Goal: Task Accomplishment & Management: Manage account settings

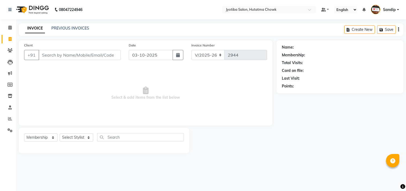
select select "556"
select select "membership"
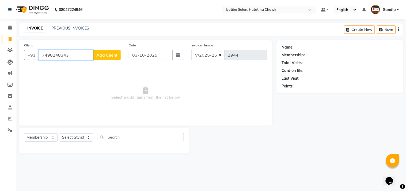
type input "7498248343"
click at [107, 52] on span "Add Client" at bounding box center [106, 54] width 21 height 5
select select "22"
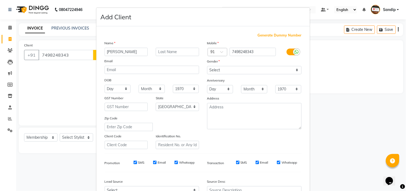
type input "[PERSON_NAME]"
click at [226, 68] on select "Select [DEMOGRAPHIC_DATA] [DEMOGRAPHIC_DATA] Other Prefer Not To Say" at bounding box center [254, 70] width 95 height 8
select select "[DEMOGRAPHIC_DATA]"
click at [207, 66] on select "Select [DEMOGRAPHIC_DATA] [DEMOGRAPHIC_DATA] Other Prefer Not To Say" at bounding box center [254, 70] width 95 height 8
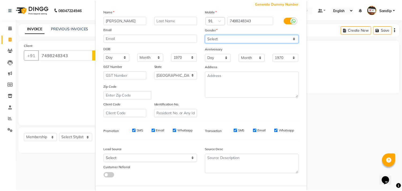
scroll to position [57, 0]
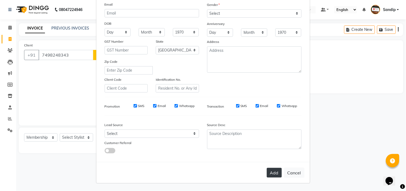
click at [272, 173] on button "Add" at bounding box center [274, 173] width 15 height 10
select select
select select "null"
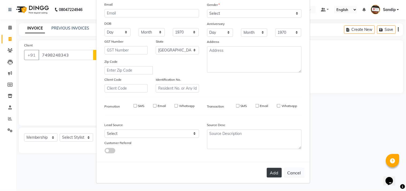
select select
checkbox input "false"
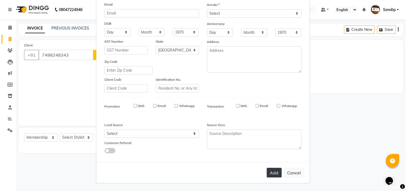
checkbox input "false"
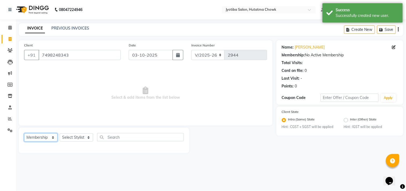
click at [44, 140] on select "Select Service Product Membership Package Voucher Prepaid Gift Card" at bounding box center [40, 137] width 33 height 8
select select "service"
click at [24, 133] on select "Select Service Product Membership Package Voucher Prepaid Gift Card" at bounding box center [40, 137] width 33 height 8
click at [74, 137] on select "Select Stylist [PERSON_NAME] [PERSON_NAME] [PERSON_NAME] prem Sandip [PERSON_NA…" at bounding box center [76, 137] width 33 height 8
select select "7208"
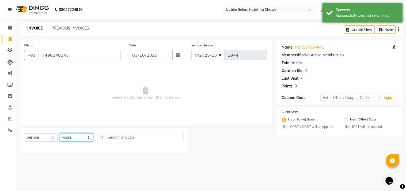
click at [60, 133] on select "Select Stylist [PERSON_NAME] [PERSON_NAME] [PERSON_NAME] prem Sandip [PERSON_NA…" at bounding box center [76, 137] width 33 height 8
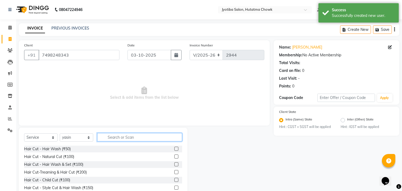
click at [122, 136] on input "text" at bounding box center [139, 137] width 85 height 8
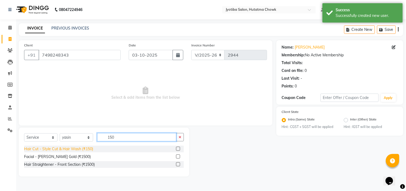
type input "150"
click at [63, 149] on div "Hair Cut - Style Cut & Hair Wash (₹150)" at bounding box center [58, 149] width 69 height 6
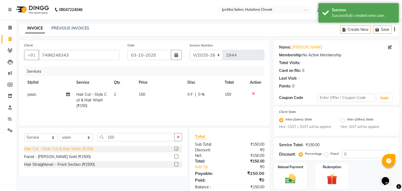
checkbox input "false"
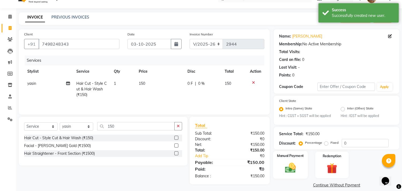
scroll to position [17, 0]
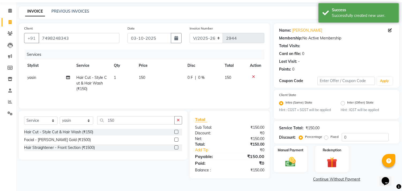
click at [321, 184] on main "INVOICE PREVIOUS INVOICES Create New Save Client [PHONE_NUMBER] Date [DATE] Inv…" at bounding box center [209, 98] width 386 height 185
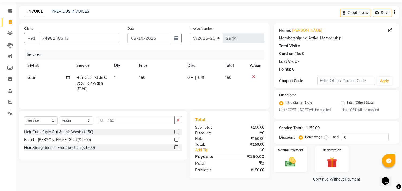
click at [317, 181] on link "Continue Without Payment" at bounding box center [337, 179] width 124 height 6
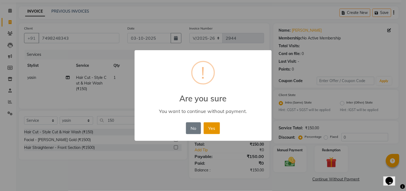
click at [210, 124] on button "Yes" at bounding box center [212, 128] width 16 height 12
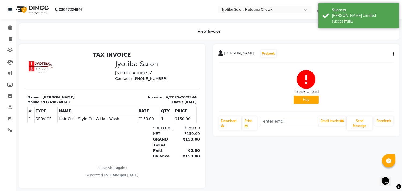
click at [301, 100] on button "Pay" at bounding box center [306, 99] width 25 height 8
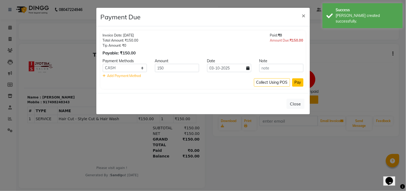
click at [299, 80] on button "Pay" at bounding box center [298, 82] width 11 height 8
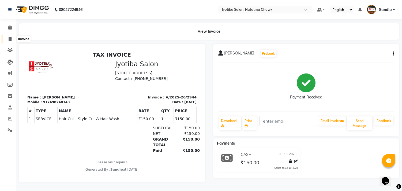
click at [9, 41] on icon at bounding box center [10, 39] width 3 height 4
select select "service"
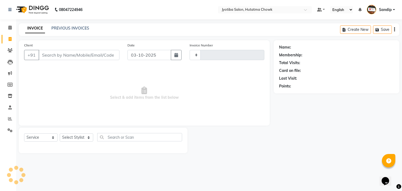
type input "2945"
select select "556"
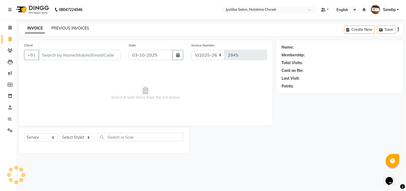
select select "membership"
click at [70, 27] on link "PREVIOUS INVOICES" at bounding box center [70, 28] width 38 height 5
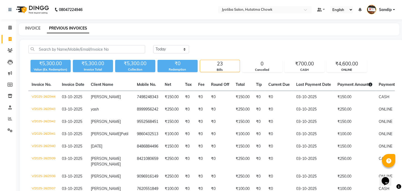
click at [33, 27] on link "INVOICE" at bounding box center [32, 28] width 15 height 5
select select "556"
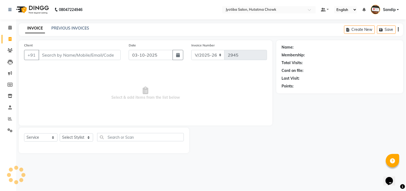
select select "membership"
click at [69, 27] on link "PREVIOUS INVOICES" at bounding box center [70, 28] width 38 height 5
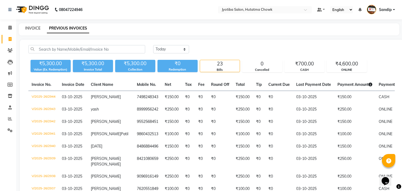
click at [33, 27] on link "INVOICE" at bounding box center [32, 28] width 15 height 5
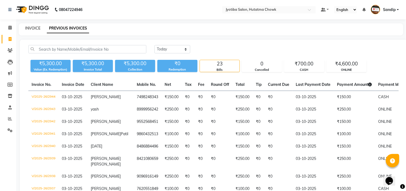
select select "556"
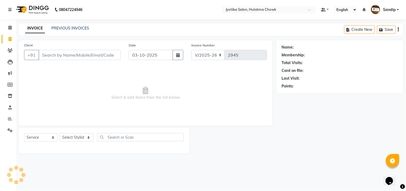
select select "membership"
click at [9, 29] on icon at bounding box center [9, 27] width 3 height 4
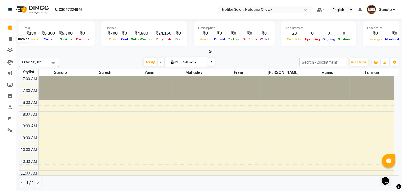
click at [9, 41] on icon at bounding box center [10, 39] width 3 height 4
select select "556"
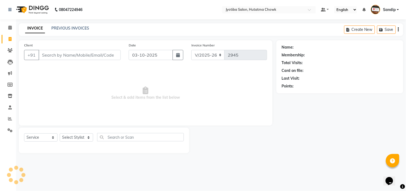
select select "membership"
click at [9, 119] on icon at bounding box center [10, 119] width 4 height 4
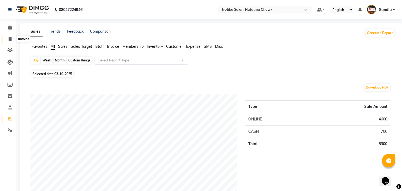
click at [9, 39] on icon at bounding box center [10, 39] width 3 height 4
select select "service"
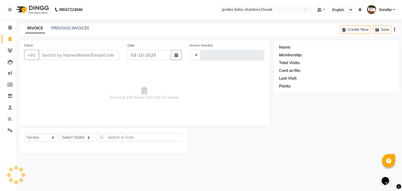
type input "2945"
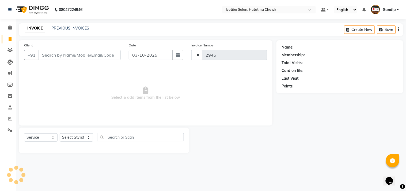
select select "556"
select select "membership"
click at [9, 132] on icon at bounding box center [10, 130] width 5 height 4
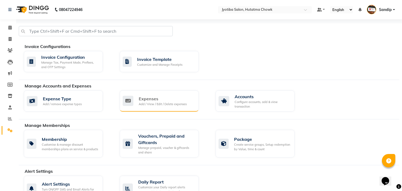
click at [165, 105] on div "Add / View / Edit / Delete expenses" at bounding box center [163, 104] width 48 height 5
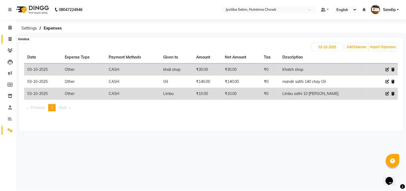
click at [9, 39] on icon at bounding box center [10, 39] width 3 height 4
select select "556"
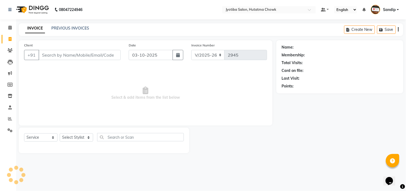
select select "membership"
click at [8, 26] on icon at bounding box center [9, 27] width 3 height 4
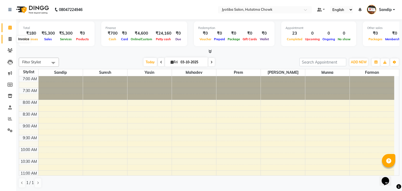
click at [9, 41] on span at bounding box center [9, 39] width 9 height 6
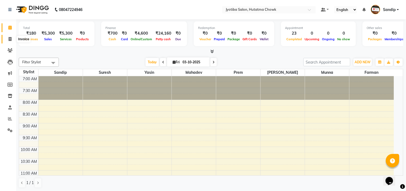
select select "556"
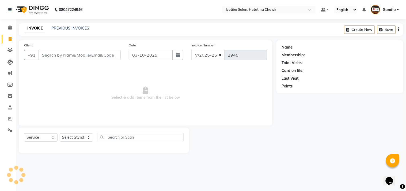
select select "membership"
click at [9, 97] on icon at bounding box center [10, 96] width 5 height 4
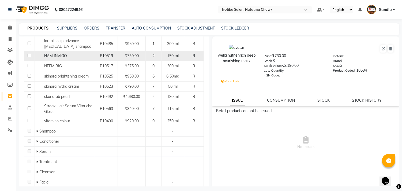
scroll to position [123, 0]
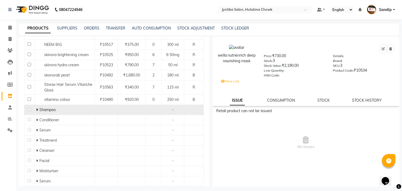
click at [36, 110] on icon at bounding box center [37, 110] width 2 height 4
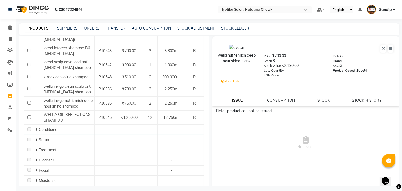
scroll to position [244, 0]
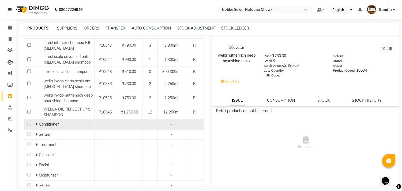
click at [36, 122] on icon at bounding box center [37, 124] width 2 height 4
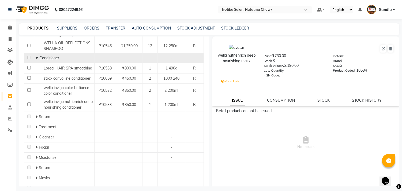
scroll to position [323, 0]
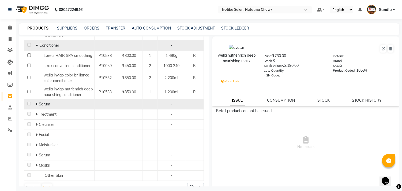
click at [36, 102] on icon at bounding box center [37, 104] width 2 height 4
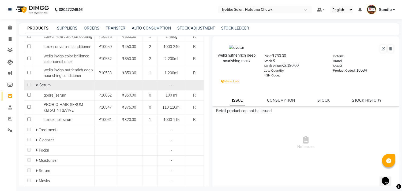
scroll to position [357, 0]
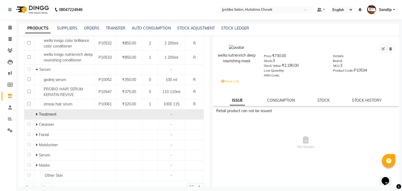
click at [34, 109] on td "Treatment" at bounding box center [64, 114] width 60 height 10
click at [36, 112] on icon at bounding box center [37, 114] width 2 height 4
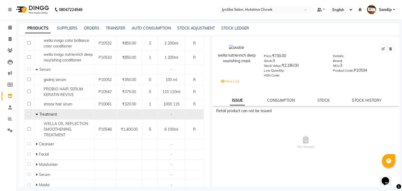
scroll to position [377, 0]
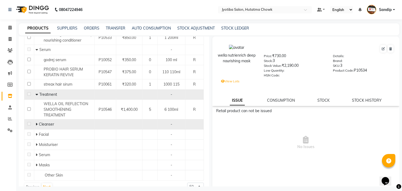
click at [36, 122] on icon at bounding box center [37, 124] width 2 height 4
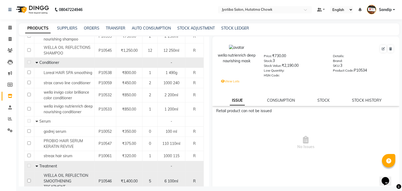
scroll to position [391, 0]
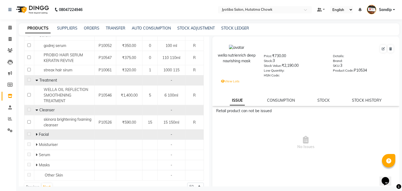
click at [36, 132] on icon at bounding box center [37, 134] width 2 height 4
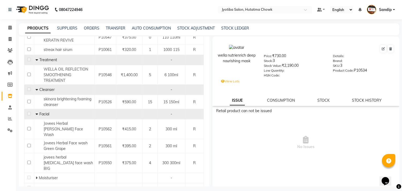
scroll to position [434, 0]
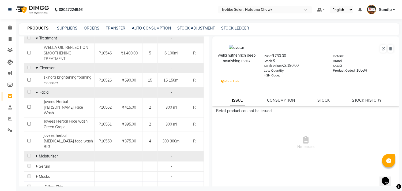
click at [36, 154] on icon at bounding box center [37, 156] width 2 height 4
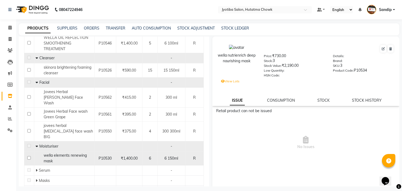
scroll to position [448, 0]
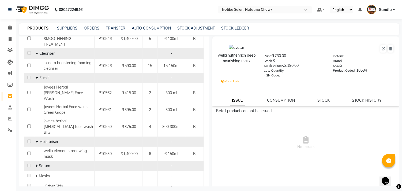
click at [36, 164] on icon at bounding box center [37, 166] width 2 height 4
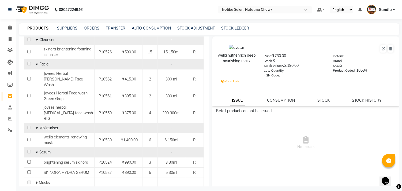
scroll to position [468, 0]
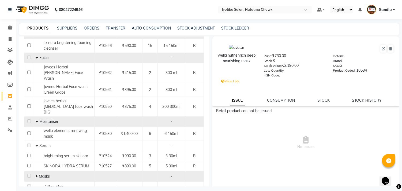
click at [36, 174] on icon at bounding box center [37, 176] width 2 height 4
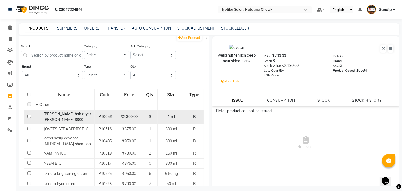
scroll to position [0, 0]
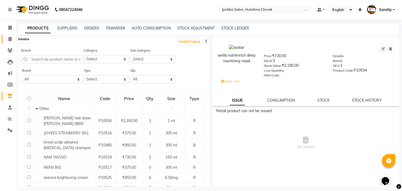
click at [9, 41] on icon at bounding box center [10, 39] width 3 height 4
select select "556"
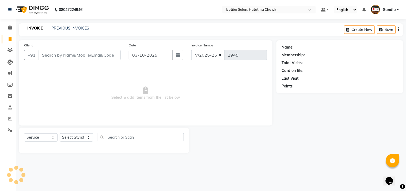
select select "membership"
click at [70, 27] on link "PREVIOUS INVOICES" at bounding box center [70, 28] width 38 height 5
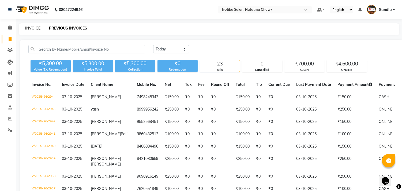
click at [32, 27] on link "INVOICE" at bounding box center [32, 28] width 15 height 5
select select "556"
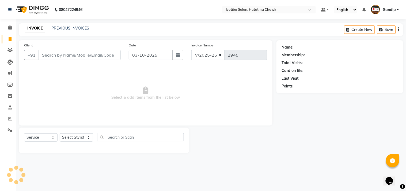
select select "membership"
click at [9, 29] on icon at bounding box center [9, 27] width 3 height 4
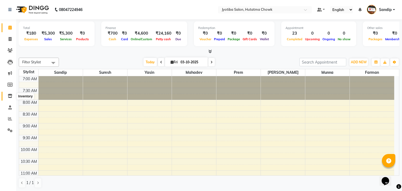
click at [8, 94] on icon at bounding box center [10, 96] width 5 height 4
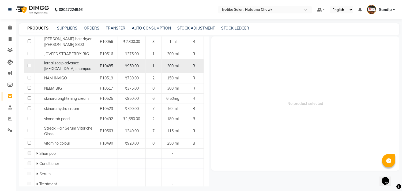
scroll to position [160, 0]
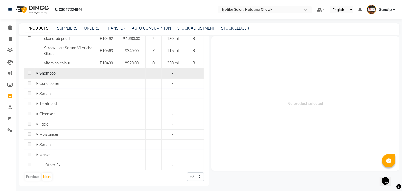
click at [36, 73] on icon at bounding box center [37, 73] width 2 height 4
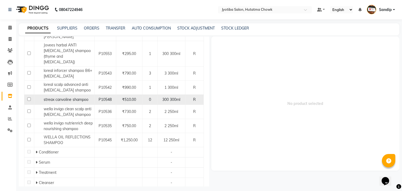
scroll to position [274, 0]
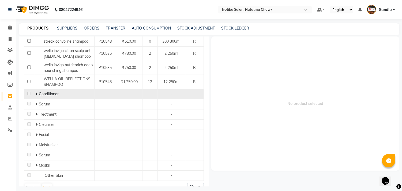
click at [36, 92] on icon at bounding box center [37, 94] width 2 height 4
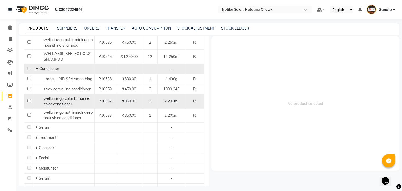
scroll to position [323, 0]
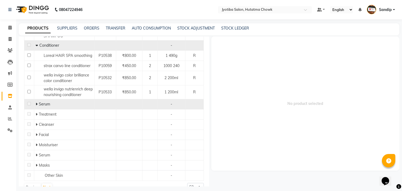
click at [36, 102] on icon at bounding box center [37, 104] width 2 height 4
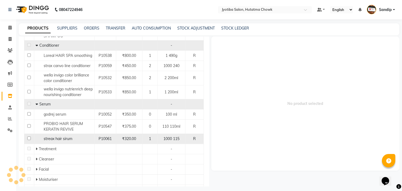
scroll to position [357, 0]
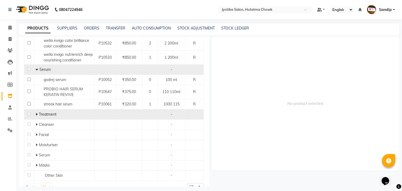
click at [36, 112] on icon at bounding box center [37, 114] width 2 height 4
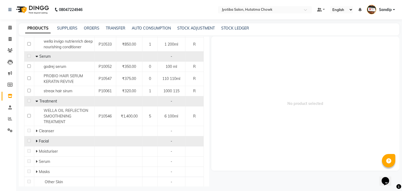
scroll to position [377, 0]
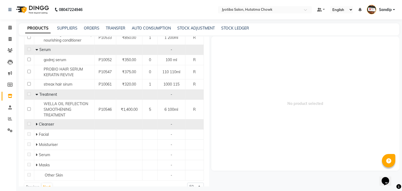
click at [36, 122] on icon at bounding box center [37, 124] width 2 height 4
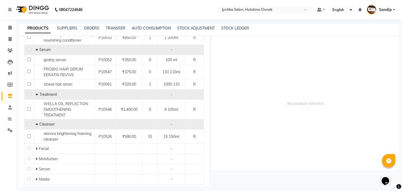
scroll to position [391, 0]
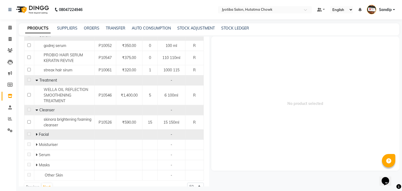
click at [36, 132] on div "Facial" at bounding box center [64, 135] width 57 height 6
click at [36, 132] on icon at bounding box center [37, 134] width 2 height 4
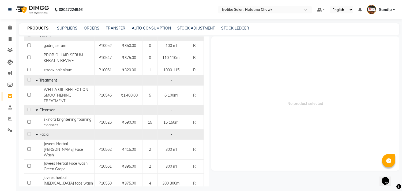
scroll to position [434, 0]
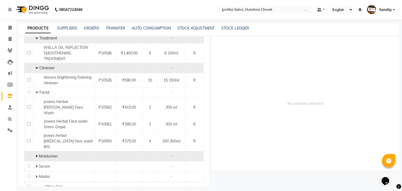
click at [36, 154] on icon at bounding box center [37, 156] width 2 height 4
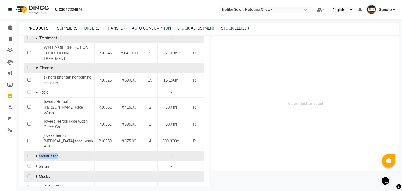
scroll to position [3, 0]
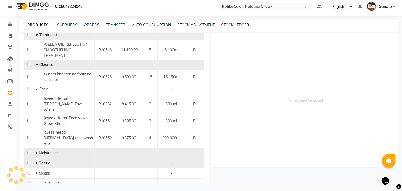
click at [88, 158] on td "Serum" at bounding box center [64, 163] width 60 height 10
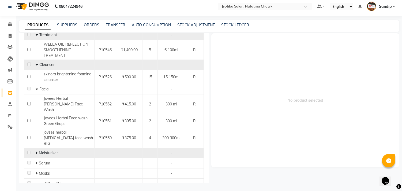
click at [36, 151] on icon at bounding box center [37, 153] width 2 height 4
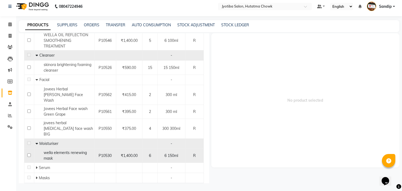
scroll to position [448, 0]
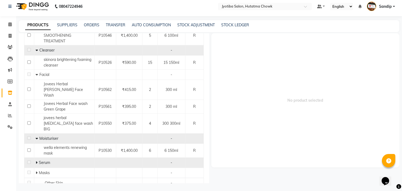
click at [36, 160] on icon at bounding box center [37, 162] width 2 height 4
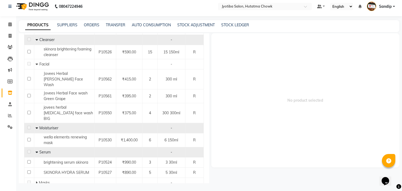
scroll to position [468, 0]
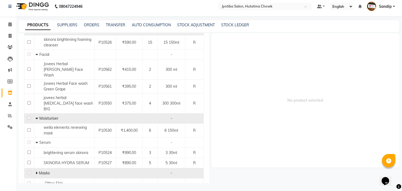
click at [36, 171] on icon at bounding box center [37, 173] width 2 height 4
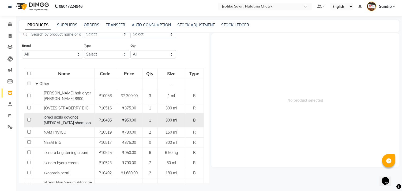
scroll to position [0, 0]
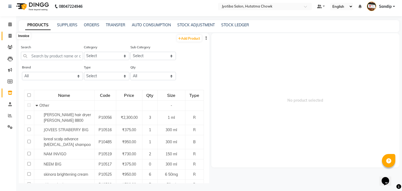
click at [9, 38] on span at bounding box center [9, 36] width 9 height 6
select select "service"
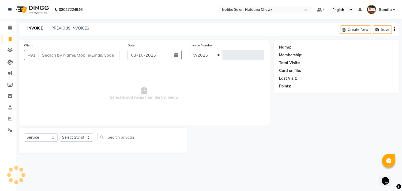
select select "556"
type input "2945"
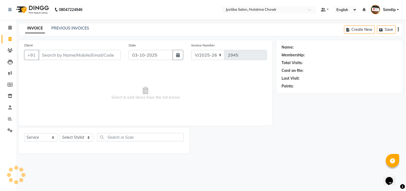
select select "membership"
click at [70, 26] on link "PREVIOUS INVOICES" at bounding box center [70, 28] width 38 height 5
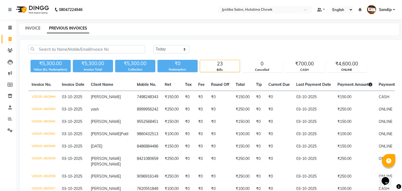
click at [33, 27] on link "INVOICE" at bounding box center [32, 28] width 15 height 5
select select "service"
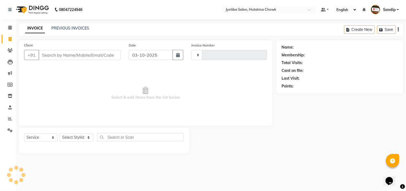
type input "2945"
select select "membership"
select select "556"
click at [8, 29] on icon at bounding box center [9, 27] width 3 height 4
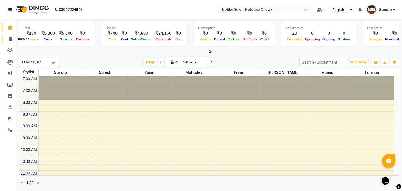
click at [9, 41] on icon at bounding box center [10, 39] width 3 height 4
select select "556"
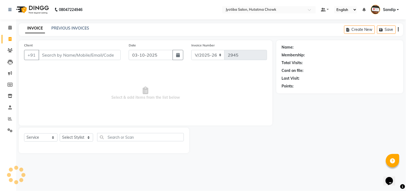
select select "membership"
click at [8, 128] on icon at bounding box center [10, 130] width 5 height 4
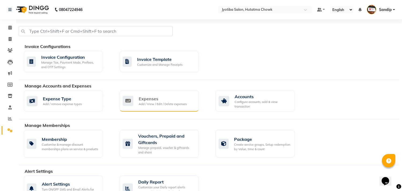
click at [181, 96] on div "Expenses" at bounding box center [163, 98] width 48 height 6
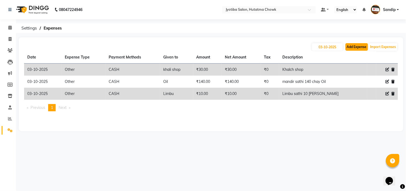
click at [360, 47] on button "Add Expense" at bounding box center [357, 47] width 23 height 8
select select "1"
select select "1663"
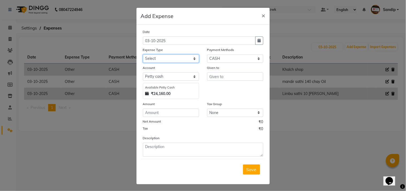
click at [182, 60] on select "Select Advance salary Advance salary ajaj Bank charges Car maintenance Cash tra…" at bounding box center [171, 58] width 56 height 8
select select "2507"
click at [143, 54] on select "Select Advance salary Advance salary ajaj Bank charges Car maintenance Cash tra…" at bounding box center [171, 58] width 56 height 8
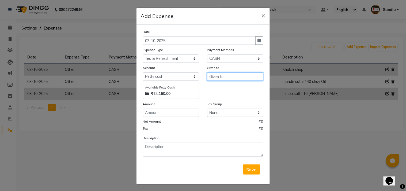
click at [224, 76] on input "text" at bounding box center [235, 76] width 56 height 8
type input "Tea"
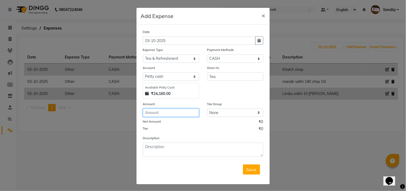
click at [170, 112] on input "number" at bounding box center [171, 113] width 56 height 8
type input "65"
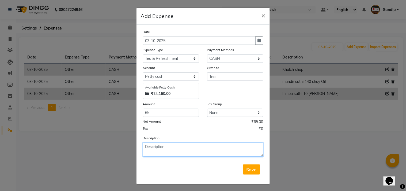
click at [165, 154] on textarea at bounding box center [203, 150] width 121 height 14
type textarea "Tea chay 65 dile"
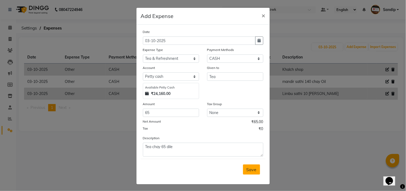
click at [249, 170] on span "Save" at bounding box center [252, 169] width 10 height 5
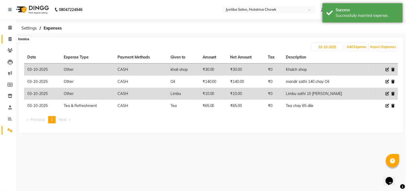
click at [9, 41] on span at bounding box center [9, 39] width 9 height 6
select select "556"
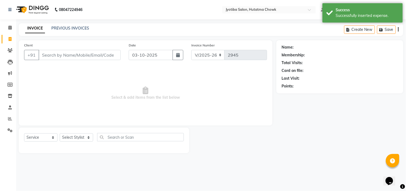
select select "membership"
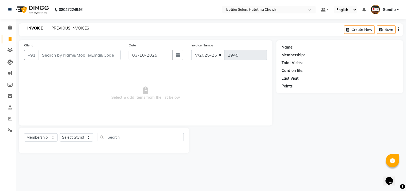
click at [71, 27] on link "PREVIOUS INVOICES" at bounding box center [70, 28] width 38 height 5
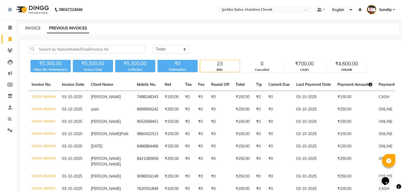
click at [32, 27] on link "INVOICE" at bounding box center [32, 28] width 15 height 5
select select "556"
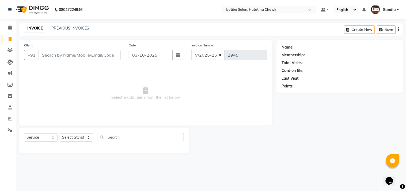
select select "membership"
click at [70, 27] on link "PREVIOUS INVOICES" at bounding box center [70, 28] width 38 height 5
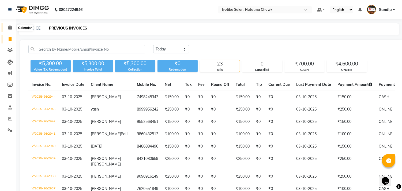
click at [10, 26] on icon at bounding box center [9, 27] width 3 height 4
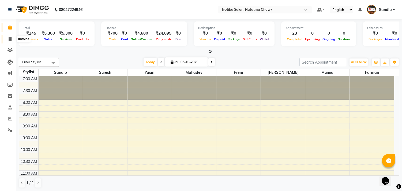
click at [8, 42] on span at bounding box center [9, 39] width 9 height 6
select select "service"
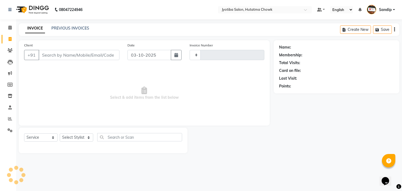
type input "2945"
select select "556"
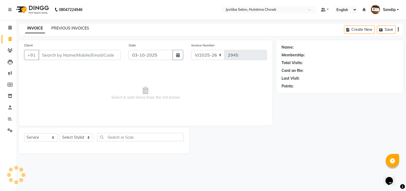
select select "membership"
click at [70, 27] on link "PREVIOUS INVOICES" at bounding box center [70, 28] width 38 height 5
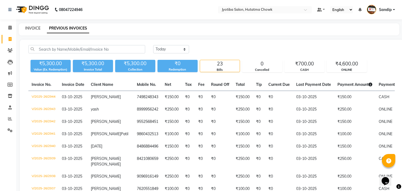
click at [32, 27] on link "INVOICE" at bounding box center [32, 28] width 15 height 5
select select "556"
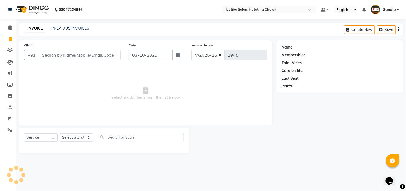
select select "membership"
click at [9, 29] on icon at bounding box center [9, 27] width 3 height 4
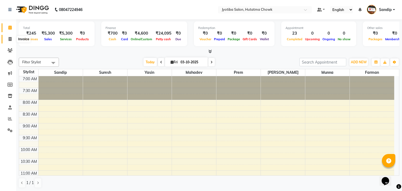
click at [9, 41] on icon at bounding box center [10, 39] width 3 height 4
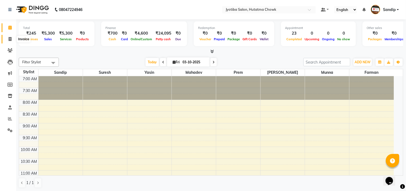
select select "556"
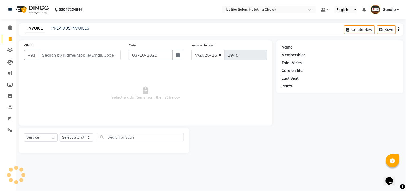
select select "membership"
click at [70, 26] on link "PREVIOUS INVOICES" at bounding box center [70, 28] width 38 height 5
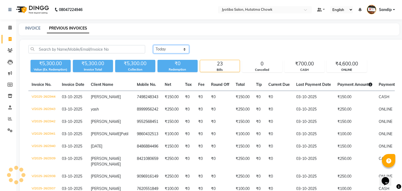
click at [171, 50] on select "[DATE] [DATE] Custom Range" at bounding box center [171, 49] width 36 height 8
select select "[DATE]"
click at [153, 45] on select "[DATE] [DATE] Custom Range" at bounding box center [171, 49] width 36 height 8
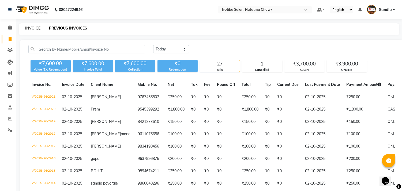
click at [33, 26] on link "INVOICE" at bounding box center [32, 28] width 15 height 5
select select "service"
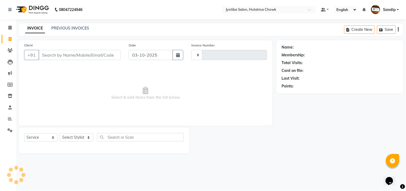
type input "2945"
select select "556"
select select "membership"
click at [71, 28] on link "PREVIOUS INVOICES" at bounding box center [70, 28] width 38 height 5
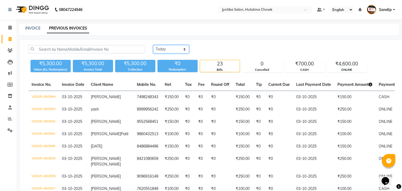
click at [172, 46] on select "[DATE] [DATE] Custom Range" at bounding box center [171, 49] width 36 height 8
select select "[DATE]"
click at [153, 45] on select "[DATE] [DATE] Custom Range" at bounding box center [171, 49] width 36 height 8
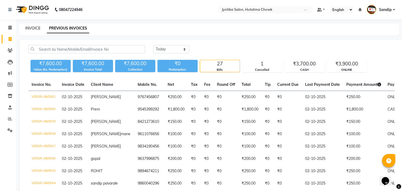
click at [33, 27] on link "INVOICE" at bounding box center [32, 28] width 15 height 5
select select "556"
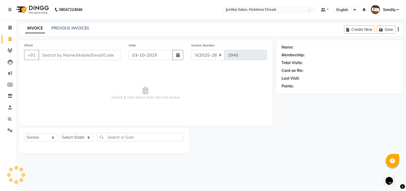
select select "membership"
click at [71, 27] on link "PREVIOUS INVOICES" at bounding box center [70, 28] width 38 height 5
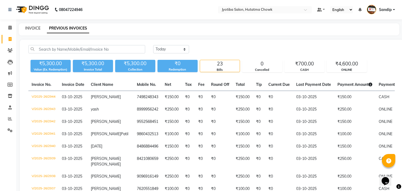
click at [32, 27] on link "INVOICE" at bounding box center [32, 28] width 15 height 5
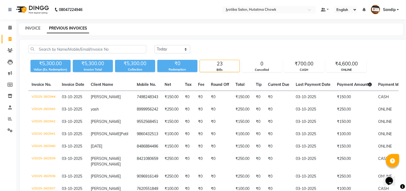
select select "556"
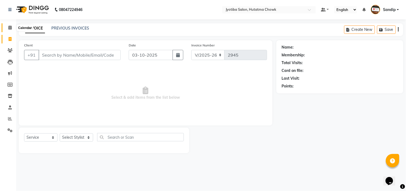
select select "membership"
click at [9, 29] on icon at bounding box center [9, 27] width 3 height 4
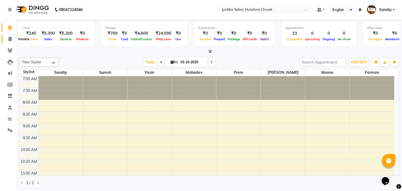
click at [9, 42] on span at bounding box center [9, 39] width 9 height 6
select select "556"
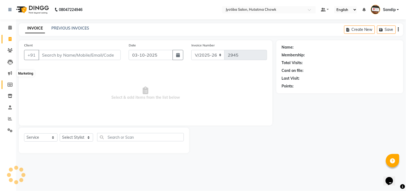
select select "membership"
click at [9, 98] on icon at bounding box center [10, 96] width 5 height 4
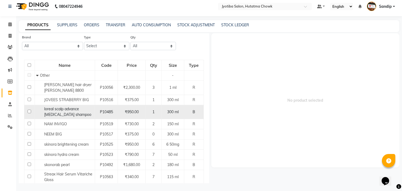
scroll to position [160, 0]
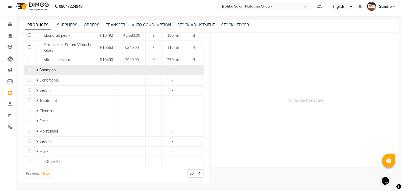
click at [36, 69] on icon at bounding box center [37, 70] width 2 height 4
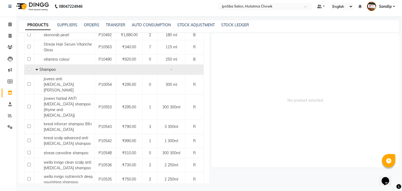
click at [36, 70] on icon at bounding box center [37, 70] width 2 height 4
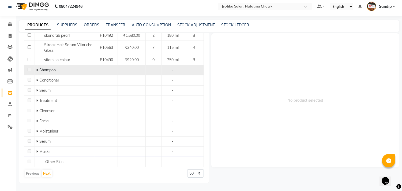
click at [36, 70] on icon at bounding box center [37, 70] width 2 height 4
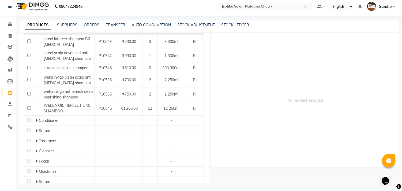
scroll to position [253, 0]
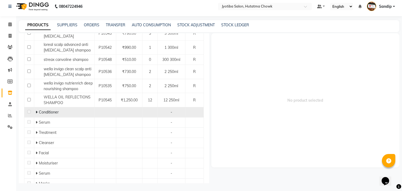
click at [37, 110] on span at bounding box center [37, 112] width 3 height 5
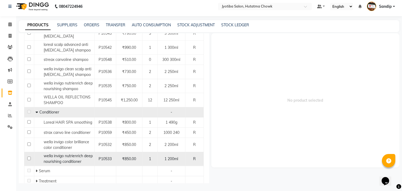
scroll to position [323, 0]
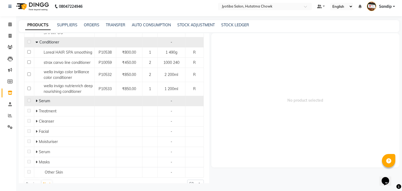
click at [36, 99] on icon at bounding box center [37, 101] width 2 height 4
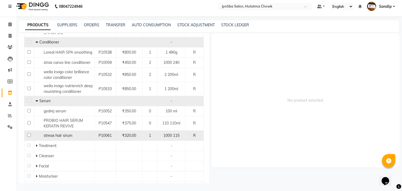
scroll to position [357, 0]
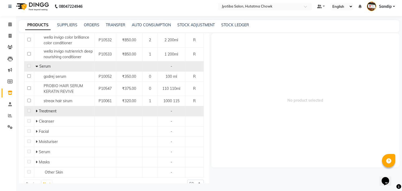
click at [36, 109] on icon at bounding box center [37, 111] width 2 height 4
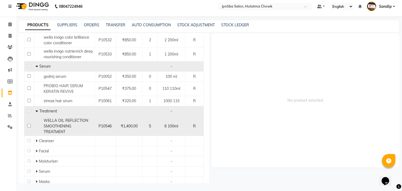
scroll to position [377, 0]
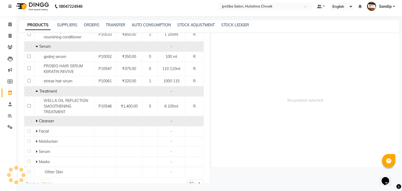
click at [36, 119] on icon at bounding box center [37, 121] width 2 height 4
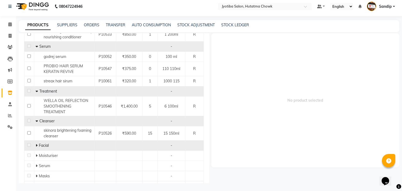
scroll to position [391, 0]
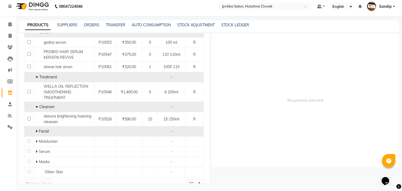
click at [36, 129] on icon at bounding box center [37, 131] width 2 height 4
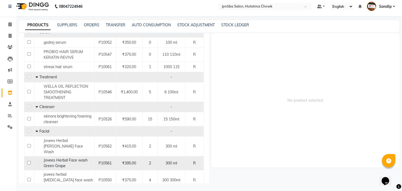
scroll to position [434, 0]
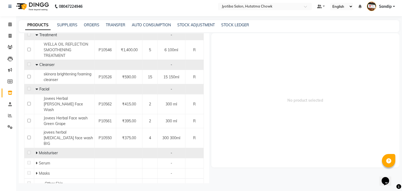
click at [36, 151] on icon at bounding box center [37, 153] width 2 height 4
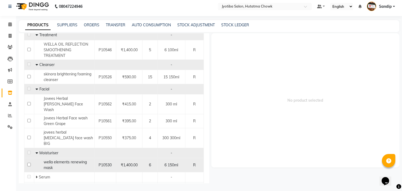
scroll to position [448, 0]
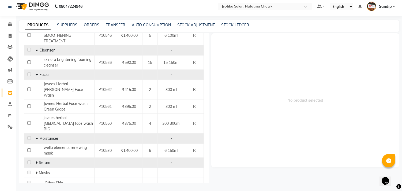
click at [36, 160] on icon at bounding box center [37, 162] width 2 height 4
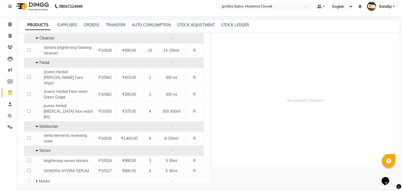
scroll to position [468, 0]
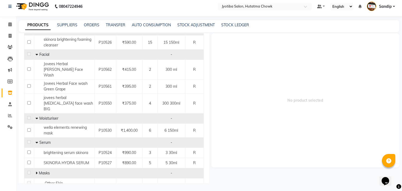
click at [36, 171] on icon at bounding box center [37, 173] width 2 height 4
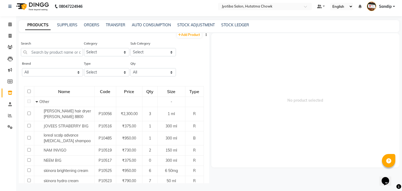
scroll to position [0, 0]
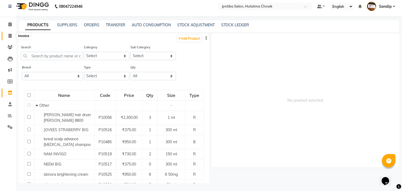
click at [9, 35] on icon at bounding box center [10, 36] width 3 height 4
select select "service"
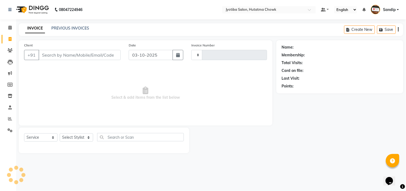
type input "2945"
select select "556"
select select "membership"
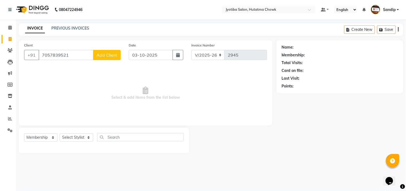
type input "7057839521"
click at [104, 52] on span "Add Client" at bounding box center [106, 54] width 21 height 5
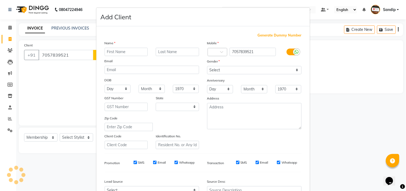
select select "22"
type input "prasad"
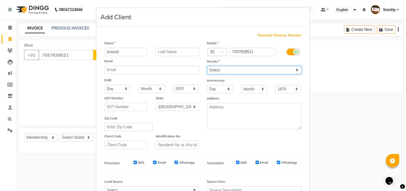
click at [223, 72] on select "Select [DEMOGRAPHIC_DATA] [DEMOGRAPHIC_DATA] Other Prefer Not To Say" at bounding box center [254, 70] width 95 height 8
select select "[DEMOGRAPHIC_DATA]"
click at [207, 66] on select "Select [DEMOGRAPHIC_DATA] [DEMOGRAPHIC_DATA] Other Prefer Not To Say" at bounding box center [254, 70] width 95 height 8
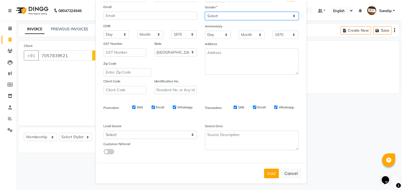
scroll to position [57, 0]
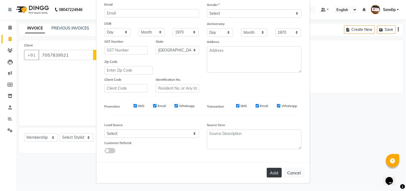
click at [272, 171] on button "Add" at bounding box center [274, 173] width 15 height 10
select select
select select "null"
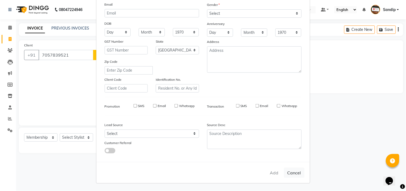
select select
checkbox input "false"
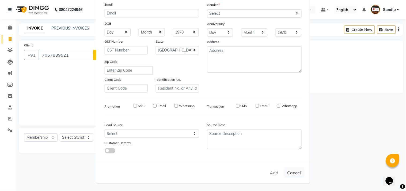
checkbox input "false"
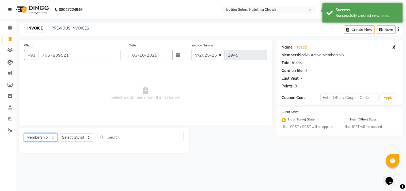
click at [38, 137] on select "Select Service Product Membership Package Voucher Prepaid Gift Card" at bounding box center [40, 137] width 33 height 8
select select "service"
click at [24, 133] on select "Select Service Product Membership Package Voucher Prepaid Gift Card" at bounding box center [40, 137] width 33 height 8
click at [72, 139] on select "Select Stylist [PERSON_NAME] [PERSON_NAME] [PERSON_NAME] prem Sandip [PERSON_NA…" at bounding box center [76, 137] width 33 height 8
select select "7208"
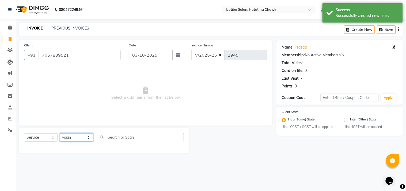
click at [60, 133] on select "Select Stylist [PERSON_NAME] [PERSON_NAME] [PERSON_NAME] prem Sandip [PERSON_NA…" at bounding box center [76, 137] width 33 height 8
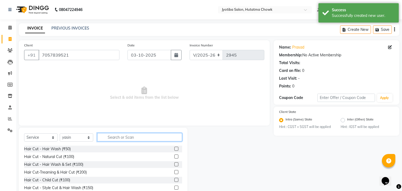
click at [123, 140] on input "text" at bounding box center [139, 137] width 85 height 8
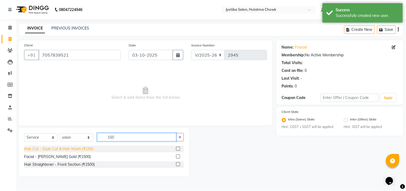
type input "150"
click at [75, 147] on div "Hair Cut - Style Cut & Hair Wash (₹150)" at bounding box center [58, 149] width 69 height 6
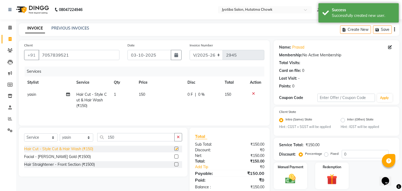
checkbox input "false"
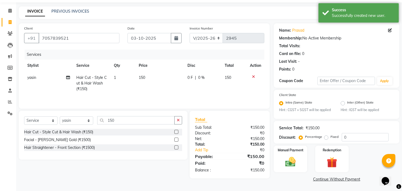
click at [320, 178] on link "Continue Without Payment" at bounding box center [337, 179] width 124 height 6
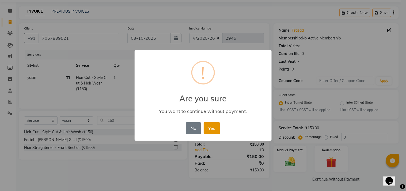
click at [215, 125] on button "Yes" at bounding box center [212, 128] width 16 height 12
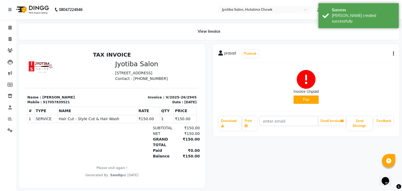
click at [308, 100] on button "Pay" at bounding box center [306, 99] width 25 height 8
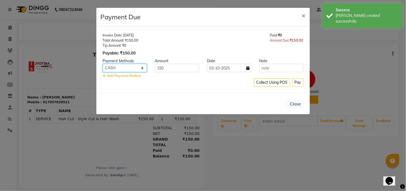
click at [124, 68] on select "CASH ONLINE CARD" at bounding box center [125, 68] width 44 height 8
select select "3"
click at [103, 64] on select "CASH ONLINE CARD" at bounding box center [125, 68] width 44 height 8
click at [298, 83] on button "Pay" at bounding box center [298, 82] width 11 height 8
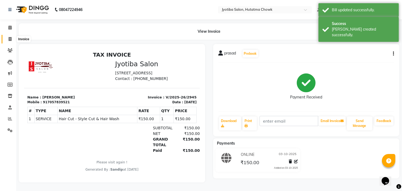
click at [8, 41] on span at bounding box center [9, 39] width 9 height 6
select select "service"
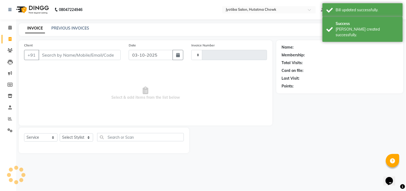
type input "2946"
select select "556"
select select "membership"
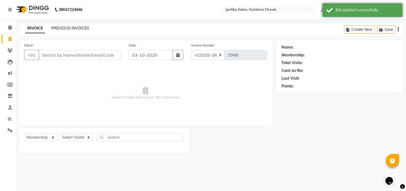
click at [70, 26] on link "PREVIOUS INVOICES" at bounding box center [70, 28] width 38 height 5
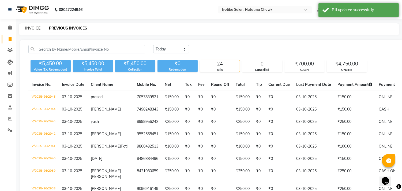
click at [32, 27] on link "INVOICE" at bounding box center [32, 28] width 15 height 5
select select "service"
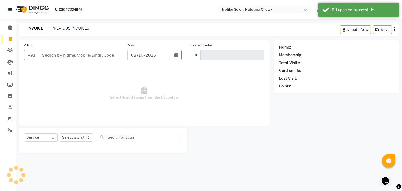
type input "2946"
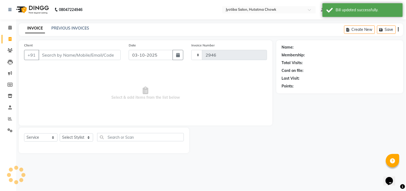
select select "556"
select select "membership"
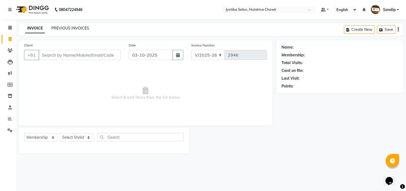
click at [70, 27] on link "PREVIOUS INVOICES" at bounding box center [70, 28] width 38 height 5
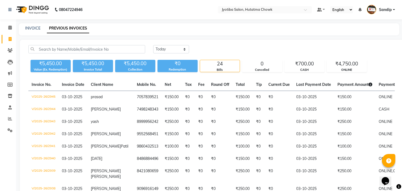
click at [176, 49] on select "[DATE] [DATE] Custom Range" at bounding box center [171, 49] width 36 height 8
click at [153, 45] on select "[DATE] [DATE] Custom Range" at bounding box center [171, 49] width 36 height 8
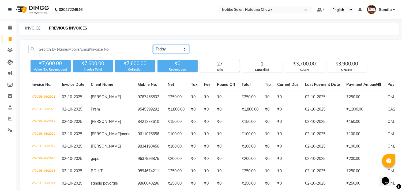
click at [175, 46] on select "[DATE] [DATE] Custom Range" at bounding box center [171, 49] width 36 height 8
select select "[DATE]"
click at [153, 45] on select "[DATE] [DATE] Custom Range" at bounding box center [171, 49] width 36 height 8
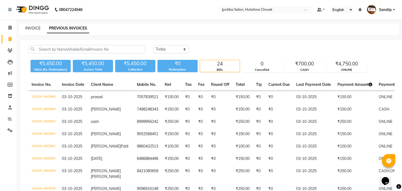
click at [32, 27] on link "INVOICE" at bounding box center [32, 28] width 15 height 5
select select "556"
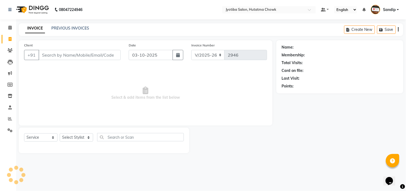
select select "membership"
click at [9, 29] on icon at bounding box center [9, 27] width 3 height 4
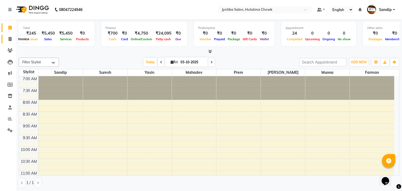
click at [9, 41] on icon at bounding box center [10, 39] width 3 height 4
select select "556"
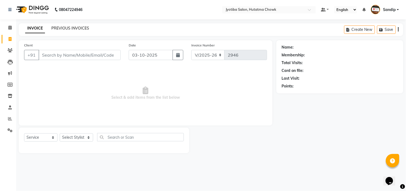
select select "membership"
click at [9, 98] on span at bounding box center [9, 96] width 9 height 6
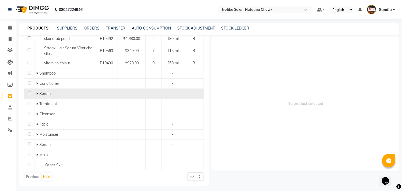
scroll to position [160, 0]
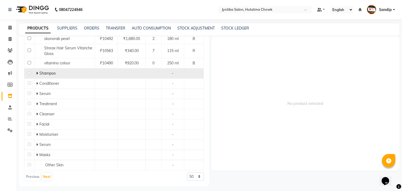
click at [36, 73] on icon at bounding box center [37, 73] width 2 height 4
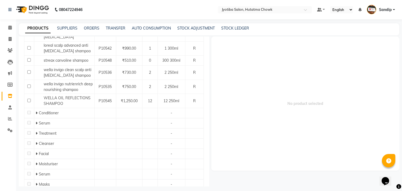
scroll to position [274, 0]
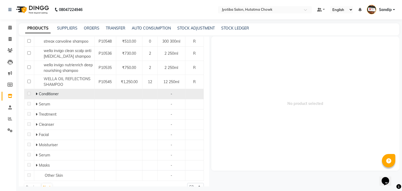
click at [36, 92] on icon at bounding box center [37, 94] width 2 height 4
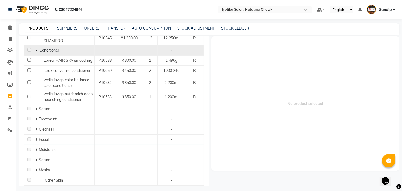
scroll to position [323, 0]
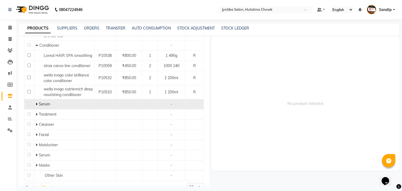
click at [36, 102] on icon at bounding box center [37, 104] width 2 height 4
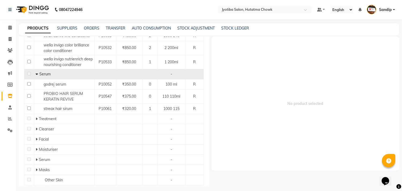
scroll to position [357, 0]
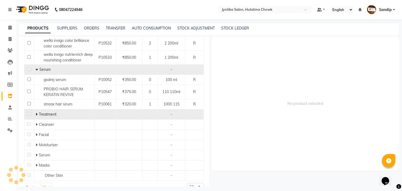
click at [36, 112] on icon at bounding box center [37, 114] width 2 height 4
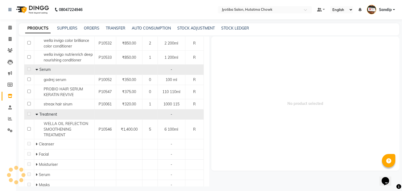
scroll to position [377, 0]
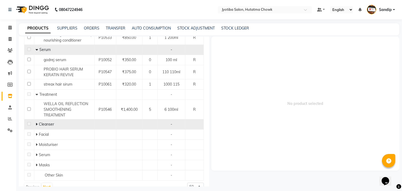
click at [36, 122] on icon at bounding box center [37, 124] width 2 height 4
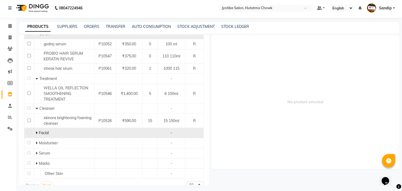
scroll to position [3, 0]
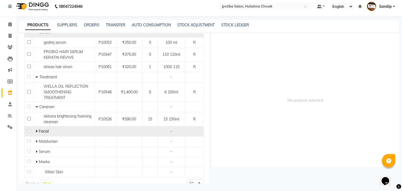
click at [37, 129] on icon at bounding box center [37, 131] width 2 height 4
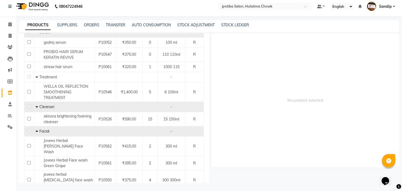
scroll to position [434, 0]
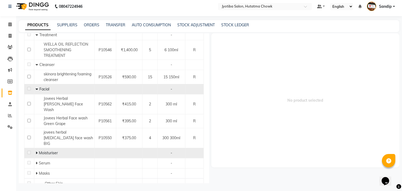
click at [36, 151] on icon at bounding box center [37, 153] width 2 height 4
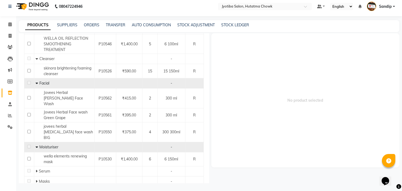
scroll to position [448, 0]
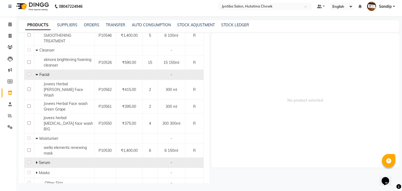
click at [36, 160] on icon at bounding box center [37, 162] width 2 height 4
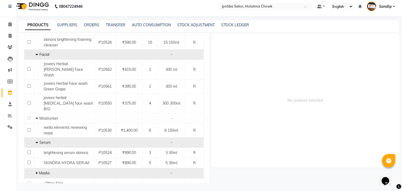
click at [36, 171] on icon at bounding box center [37, 173] width 2 height 4
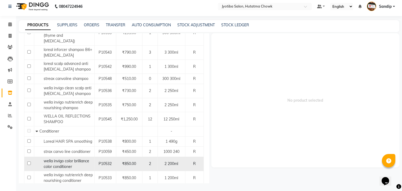
scroll to position [0, 0]
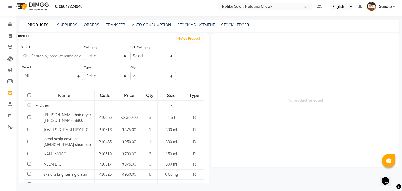
click at [9, 36] on icon at bounding box center [10, 36] width 3 height 4
select select "556"
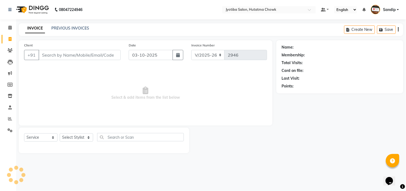
select select "membership"
click at [70, 26] on link "PREVIOUS INVOICES" at bounding box center [70, 28] width 38 height 5
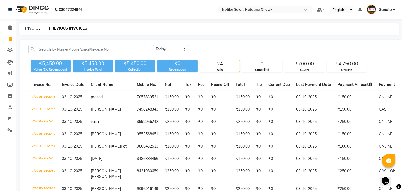
click at [32, 27] on link "INVOICE" at bounding box center [32, 28] width 15 height 5
select select "service"
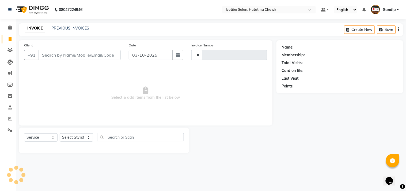
type input "2946"
select select "556"
select select "membership"
click at [70, 27] on link "PREVIOUS INVOICES" at bounding box center [70, 28] width 38 height 5
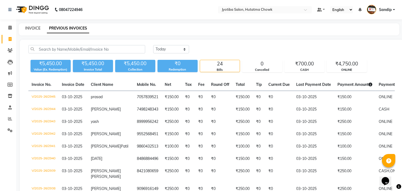
click at [33, 27] on link "INVOICE" at bounding box center [32, 28] width 15 height 5
select select "service"
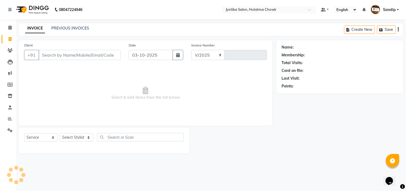
select select "556"
type input "2946"
select select "membership"
click at [9, 29] on icon at bounding box center [9, 27] width 3 height 4
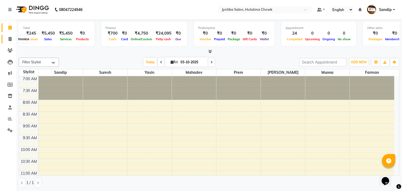
click at [9, 41] on icon at bounding box center [10, 39] width 3 height 4
select select "556"
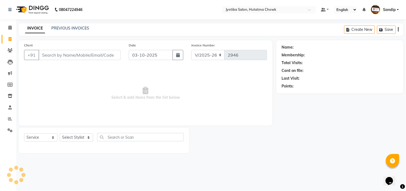
select select "membership"
click at [70, 27] on link "PREVIOUS INVOICES" at bounding box center [70, 28] width 38 height 5
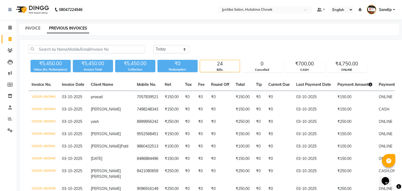
click at [32, 27] on link "INVOICE" at bounding box center [32, 28] width 15 height 5
select select "556"
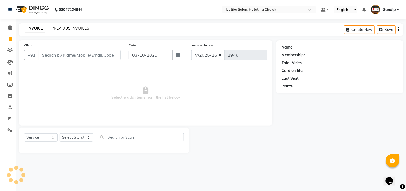
select select "membership"
click at [70, 27] on link "PREVIOUS INVOICES" at bounding box center [70, 28] width 38 height 5
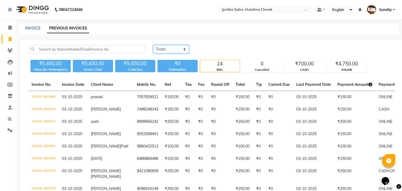
click at [171, 49] on select "[DATE] [DATE] Custom Range" at bounding box center [171, 49] width 36 height 8
select select "[DATE]"
click at [153, 45] on select "[DATE] [DATE] Custom Range" at bounding box center [171, 49] width 36 height 8
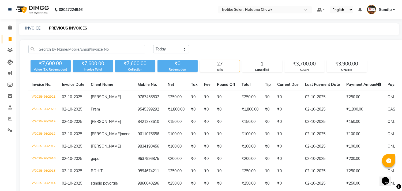
click at [33, 27] on link "INVOICE" at bounding box center [32, 28] width 15 height 5
select select "556"
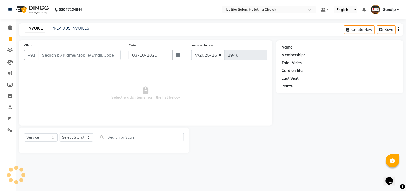
select select "membership"
click at [70, 27] on link "PREVIOUS INVOICES" at bounding box center [70, 28] width 38 height 5
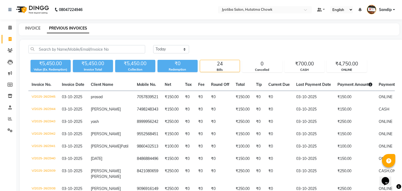
click at [33, 27] on link "INVOICE" at bounding box center [32, 28] width 15 height 5
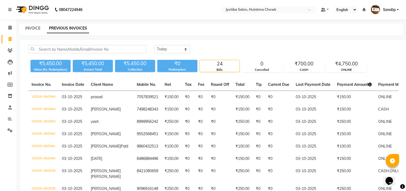
select select "556"
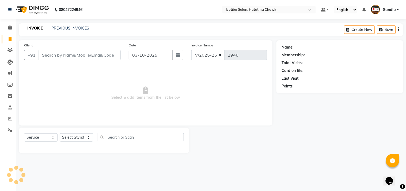
select select "membership"
click at [9, 96] on icon at bounding box center [10, 96] width 5 height 4
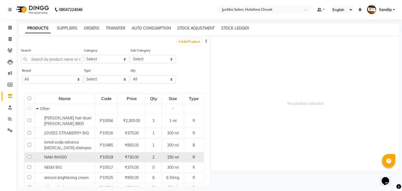
scroll to position [127, 0]
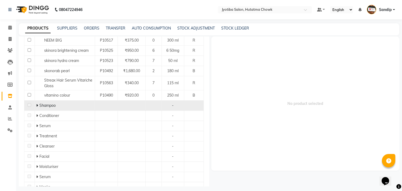
click at [36, 104] on icon at bounding box center [37, 105] width 2 height 4
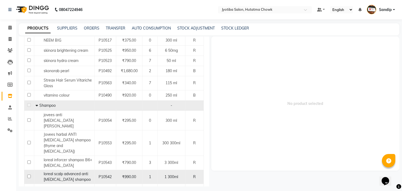
scroll to position [274, 0]
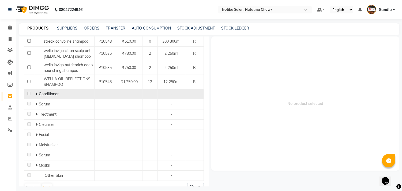
click at [38, 91] on span at bounding box center [37, 93] width 3 height 5
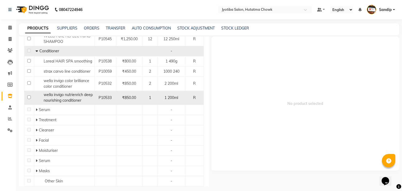
scroll to position [323, 0]
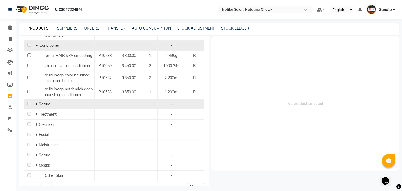
click at [36, 102] on icon at bounding box center [37, 104] width 2 height 4
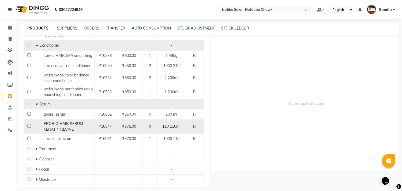
scroll to position [357, 0]
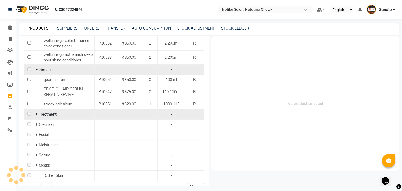
click at [36, 112] on icon at bounding box center [37, 114] width 2 height 4
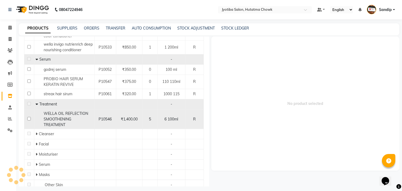
scroll to position [377, 0]
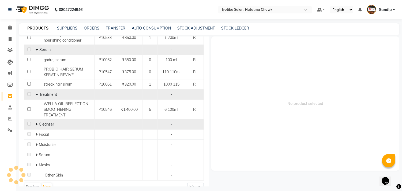
click at [36, 122] on icon at bounding box center [37, 124] width 2 height 4
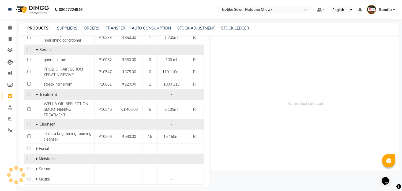
scroll to position [391, 0]
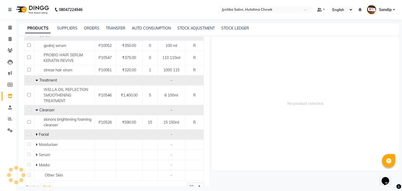
click at [36, 132] on icon at bounding box center [37, 134] width 2 height 4
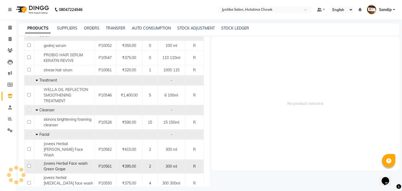
scroll to position [434, 0]
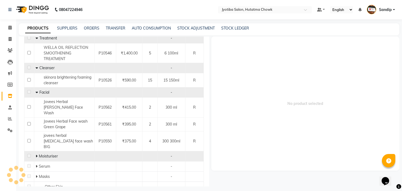
click at [39, 154] on span "Moisturiser" at bounding box center [48, 156] width 19 height 5
click at [36, 154] on icon at bounding box center [37, 156] width 2 height 4
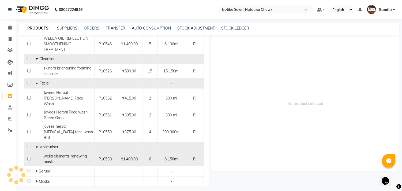
scroll to position [448, 0]
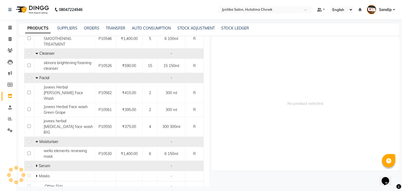
click at [36, 164] on icon at bounding box center [37, 166] width 2 height 4
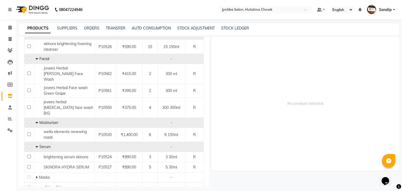
scroll to position [468, 0]
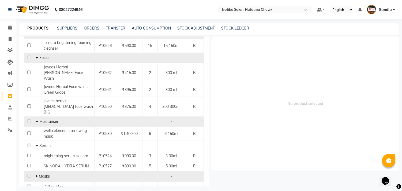
click at [37, 174] on icon at bounding box center [37, 176] width 2 height 4
click at [63, 173] on div "Masks" at bounding box center [64, 176] width 57 height 6
click at [36, 174] on icon at bounding box center [37, 176] width 2 height 4
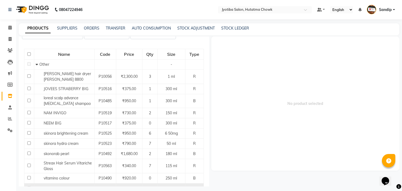
scroll to position [0, 0]
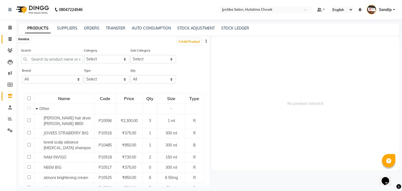
click at [9, 41] on icon at bounding box center [10, 39] width 3 height 4
select select "556"
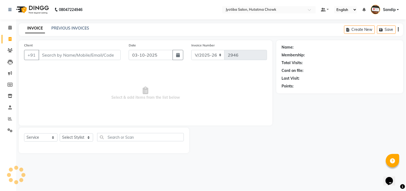
select select "membership"
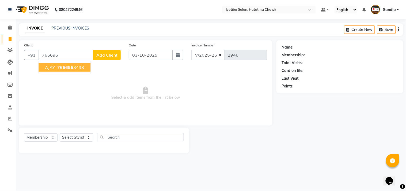
click at [61, 68] on span "766696" at bounding box center [65, 67] width 16 height 5
type input "7666968438"
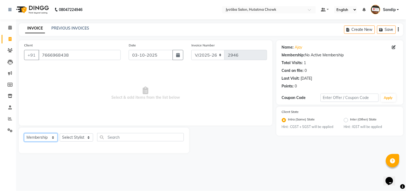
click at [43, 139] on select "Select Service Product Membership Package Voucher Prepaid Gift Card" at bounding box center [40, 137] width 33 height 8
select select "service"
click at [24, 133] on select "Select Service Product Membership Package Voucher Prepaid Gift Card" at bounding box center [40, 137] width 33 height 8
click at [69, 138] on select "Select Stylist [PERSON_NAME] [PERSON_NAME] [PERSON_NAME] prem Sandip [PERSON_NA…" at bounding box center [76, 137] width 33 height 8
select select "84596"
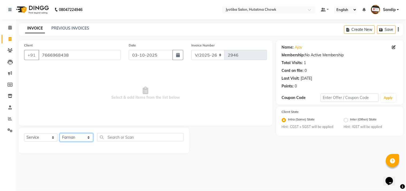
click at [60, 133] on select "Select Stylist [PERSON_NAME] [PERSON_NAME] [PERSON_NAME] prem Sandip [PERSON_NA…" at bounding box center [76, 137] width 33 height 8
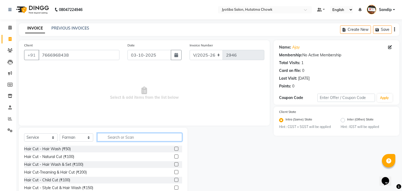
click at [115, 138] on input "text" at bounding box center [139, 137] width 85 height 8
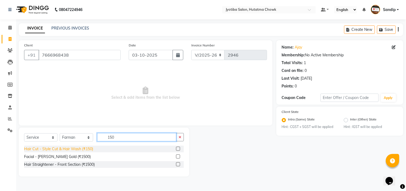
type input "150"
click at [66, 149] on div "Hair Cut - Style Cut & Hair Wash (₹150)" at bounding box center [58, 149] width 69 height 6
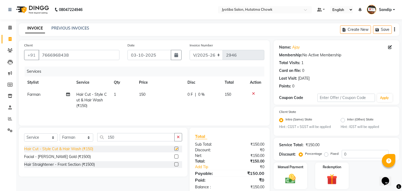
checkbox input "false"
click at [178, 137] on icon "button" at bounding box center [178, 137] width 3 height 4
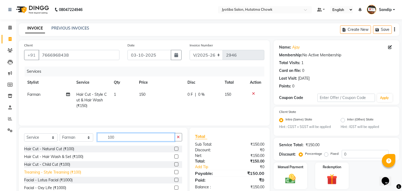
type input "100"
click at [61, 173] on div "Treaming - Style Treaming (₹100)" at bounding box center [52, 172] width 57 height 6
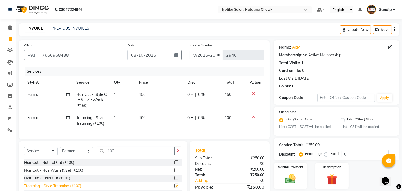
checkbox input "false"
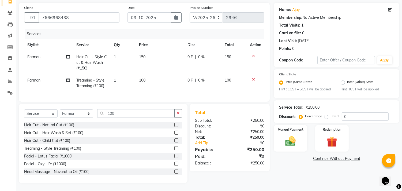
scroll to position [42, 0]
click at [319, 157] on div "Name: Ajay Membership: No Active Membership Total Visits: 1 Card on file: 0 Las…" at bounding box center [339, 93] width 130 height 180
click at [319, 156] on link "Continue Without Payment" at bounding box center [337, 159] width 124 height 6
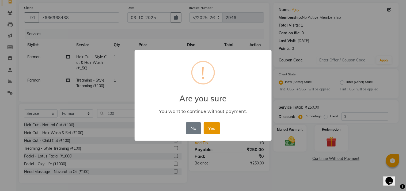
click at [211, 125] on button "Yes" at bounding box center [212, 128] width 16 height 12
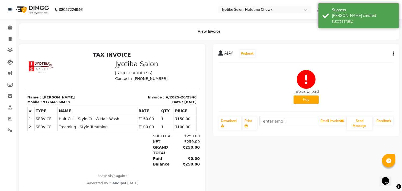
click at [306, 98] on button "Pay" at bounding box center [306, 99] width 25 height 8
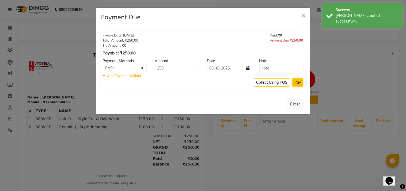
click at [297, 80] on button "Pay" at bounding box center [298, 82] width 11 height 8
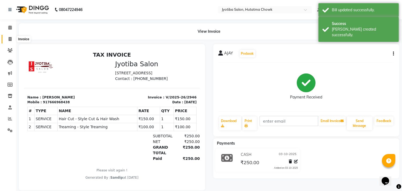
click at [9, 41] on icon at bounding box center [10, 39] width 3 height 4
select select "service"
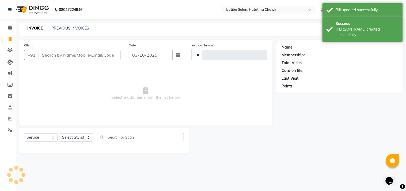
type input "2947"
select select "556"
select select "membership"
click at [71, 27] on link "PREVIOUS INVOICES" at bounding box center [70, 28] width 38 height 5
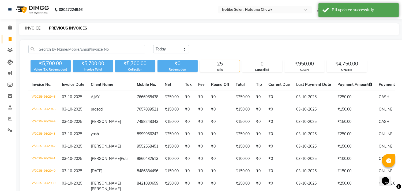
click at [33, 27] on link "INVOICE" at bounding box center [32, 28] width 15 height 5
select select "556"
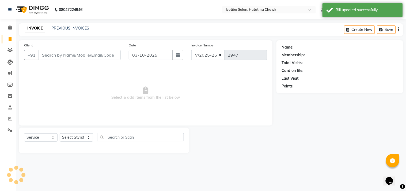
select select "membership"
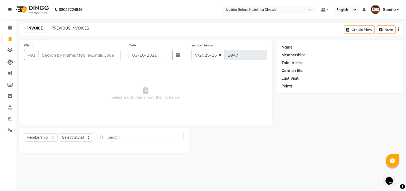
click at [65, 26] on link "PREVIOUS INVOICES" at bounding box center [70, 28] width 38 height 5
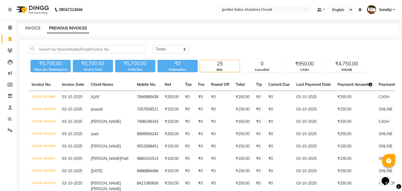
click at [32, 28] on link "INVOICE" at bounding box center [32, 28] width 15 height 5
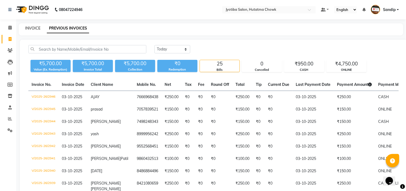
select select "556"
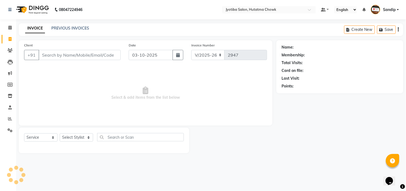
select select "membership"
click at [9, 96] on icon at bounding box center [10, 96] width 5 height 4
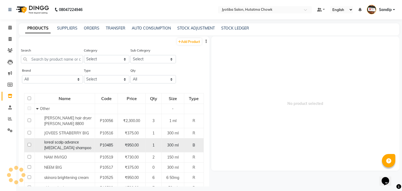
scroll to position [160, 0]
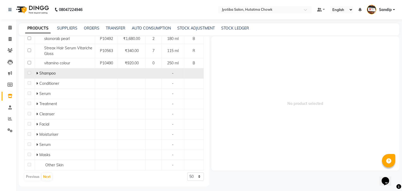
click at [35, 70] on td "Shampoo" at bounding box center [65, 73] width 60 height 10
click at [36, 72] on icon at bounding box center [37, 73] width 2 height 4
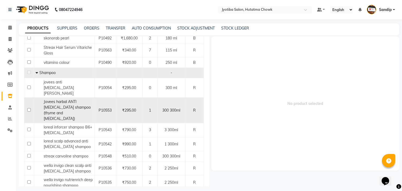
scroll to position [274, 0]
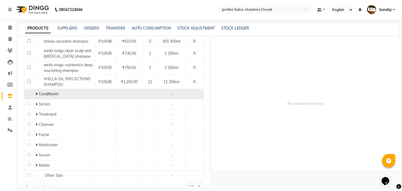
click at [36, 92] on icon at bounding box center [37, 94] width 2 height 4
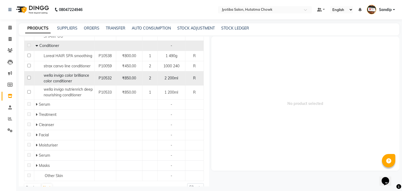
scroll to position [323, 0]
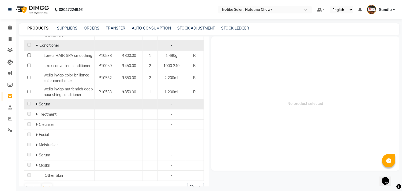
click at [36, 102] on icon at bounding box center [37, 104] width 2 height 4
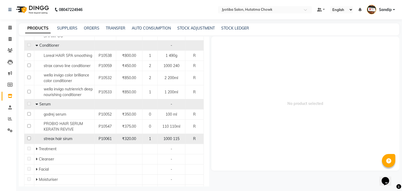
scroll to position [357, 0]
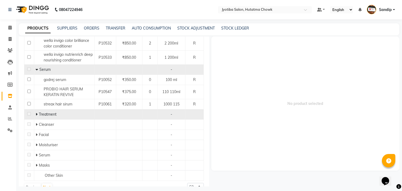
click at [36, 112] on icon at bounding box center [37, 114] width 2 height 4
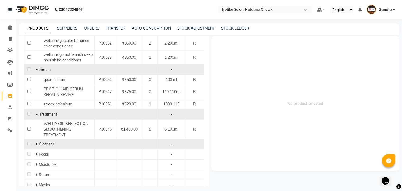
scroll to position [377, 0]
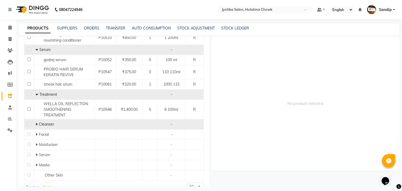
click at [36, 122] on icon at bounding box center [37, 124] width 2 height 4
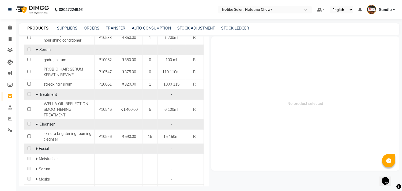
scroll to position [391, 0]
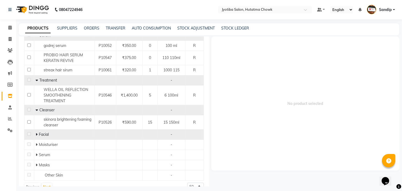
click at [36, 132] on icon at bounding box center [37, 134] width 2 height 4
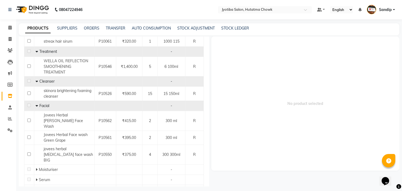
scroll to position [434, 0]
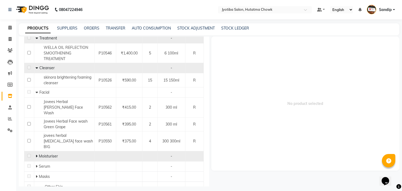
click at [36, 154] on icon at bounding box center [37, 156] width 2 height 4
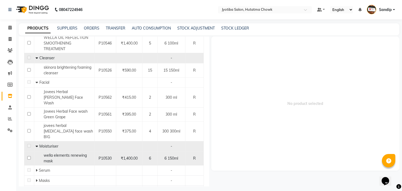
scroll to position [448, 0]
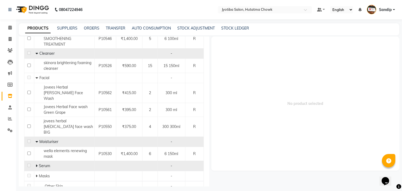
click at [36, 164] on icon at bounding box center [37, 166] width 2 height 4
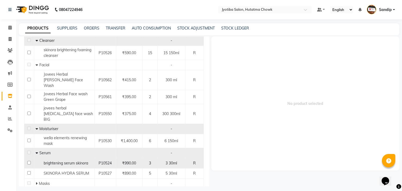
scroll to position [468, 0]
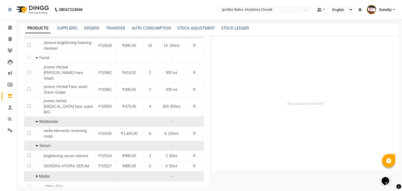
click at [36, 174] on icon at bounding box center [37, 176] width 2 height 4
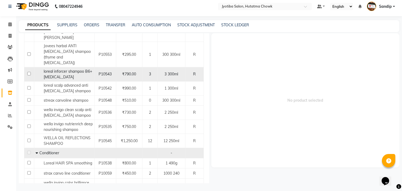
scroll to position [214, 0]
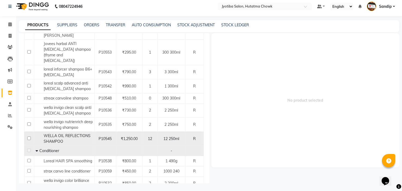
click at [86, 133] on div "WELLA OIL REFLECTIONS SHAMPOO" at bounding box center [64, 138] width 57 height 11
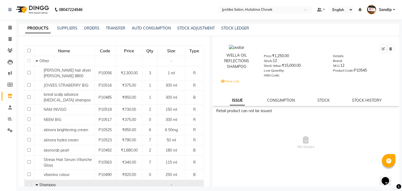
scroll to position [0, 0]
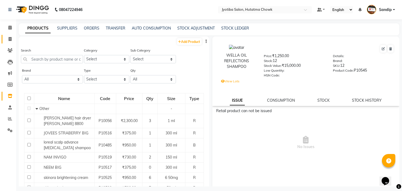
click at [8, 43] on link "Invoice" at bounding box center [8, 39] width 13 height 9
select select "556"
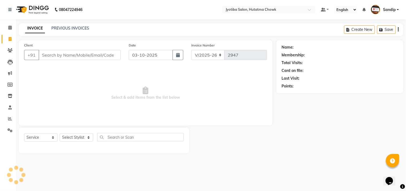
select select "membership"
click at [68, 28] on link "PREVIOUS INVOICES" at bounding box center [70, 28] width 38 height 5
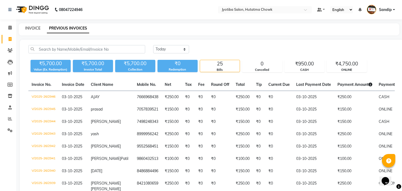
click at [33, 28] on link "INVOICE" at bounding box center [32, 28] width 15 height 5
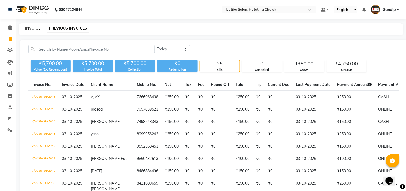
select select "service"
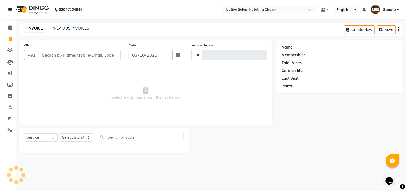
type input "2947"
select select "membership"
select select "556"
click at [66, 26] on link "PREVIOUS INVOICES" at bounding box center [70, 28] width 38 height 5
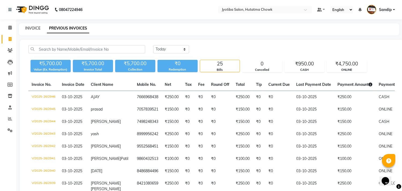
click at [32, 28] on link "INVOICE" at bounding box center [32, 28] width 15 height 5
select select "556"
select select "service"
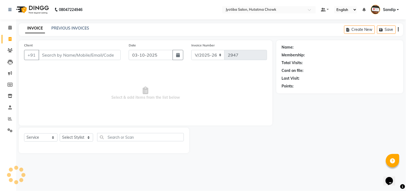
type input "8"
select select "membership"
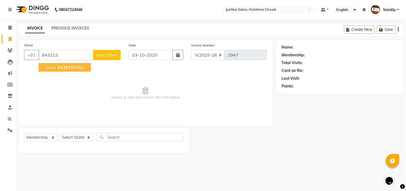
click at [51, 66] on span "suraj" at bounding box center [50, 67] width 10 height 5
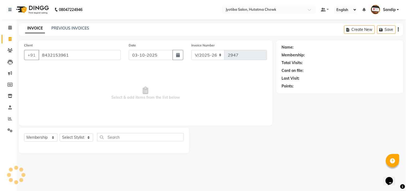
type input "8432153961"
click at [41, 138] on select "Select Service Product Membership Package Voucher Prepaid Gift Card" at bounding box center [40, 137] width 33 height 8
select select "service"
click at [24, 133] on select "Select Service Product Membership Package Voucher Prepaid Gift Card" at bounding box center [40, 137] width 33 height 8
click at [72, 136] on select "Select Stylist [PERSON_NAME] [PERSON_NAME] [PERSON_NAME] prem Sandip [PERSON_NA…" at bounding box center [76, 137] width 33 height 8
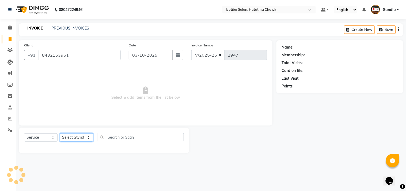
select select "7208"
click at [60, 133] on select "Select Stylist [PERSON_NAME] [PERSON_NAME] [PERSON_NAME] prem Sandip [PERSON_NA…" at bounding box center [76, 137] width 33 height 8
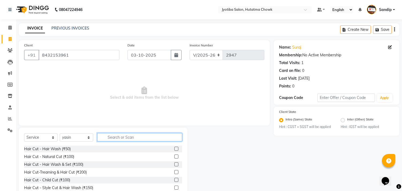
click at [124, 138] on input "text" at bounding box center [139, 137] width 85 height 8
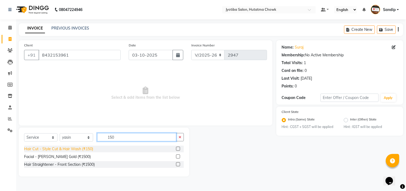
type input "150"
click at [65, 149] on div "Hair Cut - Style Cut & Hair Wash (₹150)" at bounding box center [58, 149] width 69 height 6
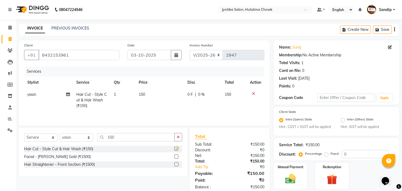
checkbox input "false"
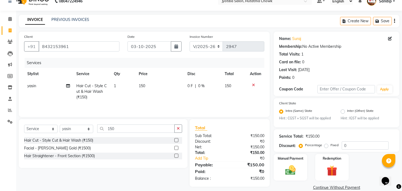
scroll to position [17, 0]
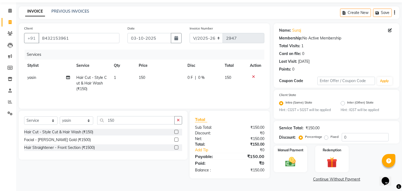
click at [323, 179] on link "Continue Without Payment" at bounding box center [337, 179] width 124 height 6
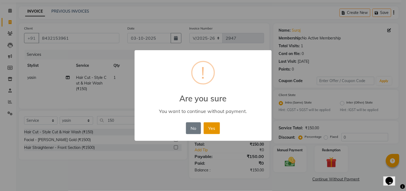
click at [215, 129] on button "Yes" at bounding box center [212, 128] width 16 height 12
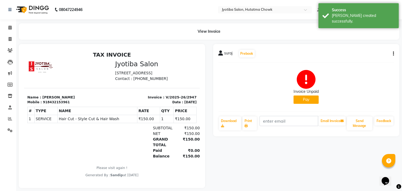
click at [305, 102] on button "Pay" at bounding box center [306, 99] width 25 height 8
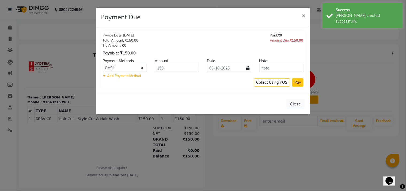
click at [299, 82] on button "Pay" at bounding box center [298, 82] width 11 height 8
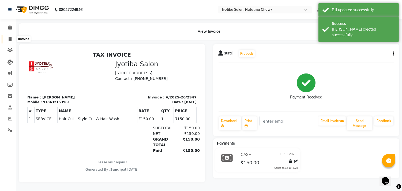
click at [9, 41] on icon at bounding box center [10, 39] width 3 height 4
select select "556"
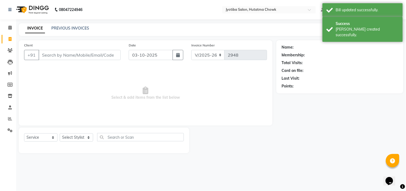
select select "membership"
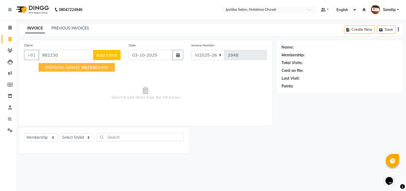
click at [76, 68] on span "[PERSON_NAME]" at bounding box center [62, 67] width 35 height 5
type input "9822303494"
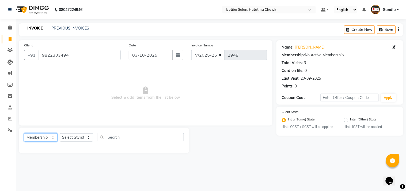
click at [39, 135] on select "Select Service Product Membership Package Voucher Prepaid Gift Card" at bounding box center [40, 137] width 33 height 8
select select "service"
click at [24, 133] on select "Select Service Product Membership Package Voucher Prepaid Gift Card" at bounding box center [40, 137] width 33 height 8
click at [71, 140] on select "Select Stylist [PERSON_NAME] [PERSON_NAME] [PERSON_NAME] prem Sandip [PERSON_NA…" at bounding box center [76, 137] width 33 height 8
select select "81229"
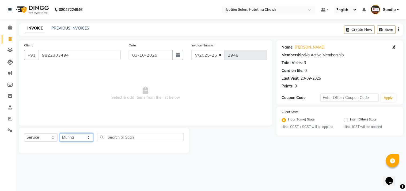
click at [60, 133] on select "Select Stylist [PERSON_NAME] [PERSON_NAME] [PERSON_NAME] prem Sandip [PERSON_NA…" at bounding box center [76, 137] width 33 height 8
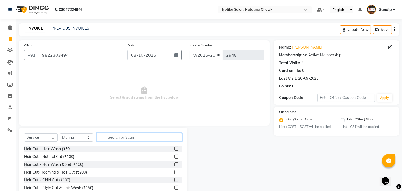
click at [112, 137] on input "text" at bounding box center [139, 137] width 85 height 8
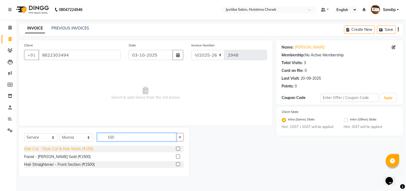
type input "150"
click at [68, 149] on div "Hair Cut - Style Cut & Hair Wash (₹150)" at bounding box center [58, 149] width 69 height 6
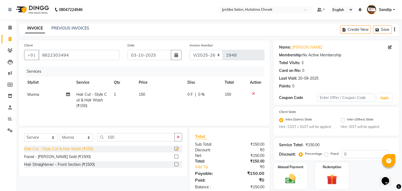
checkbox input "false"
click at [179, 138] on icon "button" at bounding box center [178, 137] width 3 height 4
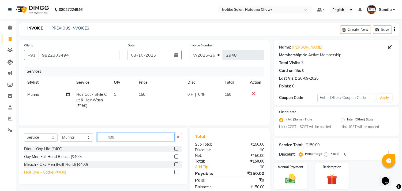
type input "400"
click at [60, 173] on div "Hair Dye - Godrej (₹400)" at bounding box center [45, 172] width 42 height 6
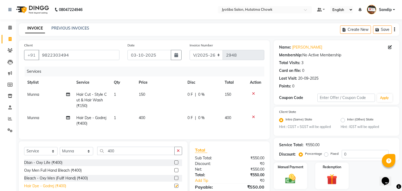
checkbox input "false"
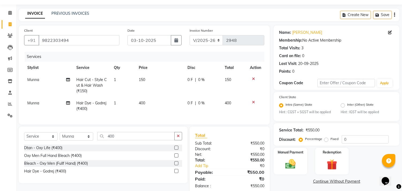
scroll to position [30, 0]
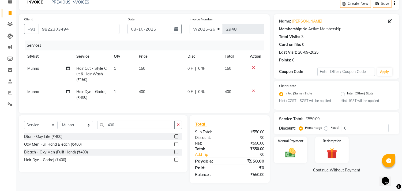
click at [253, 66] on icon at bounding box center [253, 68] width 3 height 4
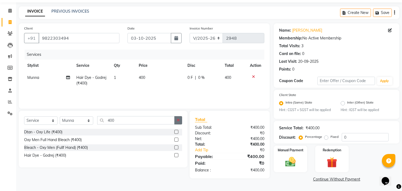
click at [181, 119] on button "button" at bounding box center [178, 120] width 8 height 8
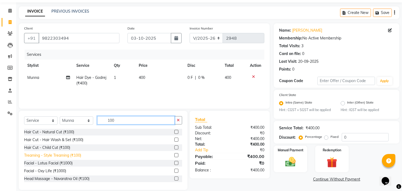
type input "100"
click at [33, 157] on div "Treaming - Style Treaming (₹100)" at bounding box center [52, 155] width 57 height 6
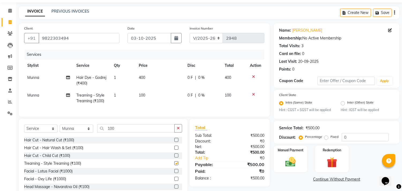
checkbox input "false"
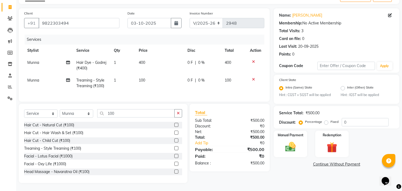
scroll to position [36, 0]
click at [321, 161] on link "Continue Without Payment" at bounding box center [337, 164] width 124 height 6
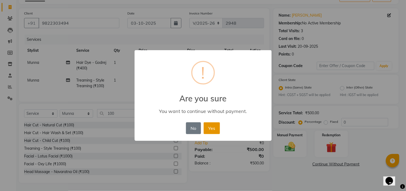
click at [210, 124] on button "Yes" at bounding box center [212, 128] width 16 height 12
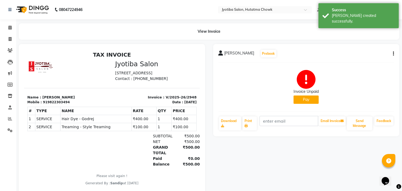
click at [301, 102] on button "Pay" at bounding box center [306, 99] width 25 height 8
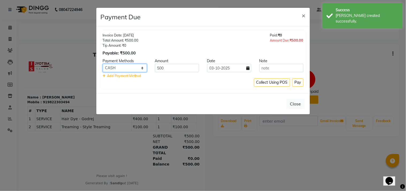
click at [125, 69] on select "CASH ONLINE CARD" at bounding box center [125, 68] width 44 height 8
select select "3"
click at [103, 64] on select "CASH ONLINE CARD" at bounding box center [125, 68] width 44 height 8
click at [297, 79] on button "Pay" at bounding box center [298, 82] width 11 height 8
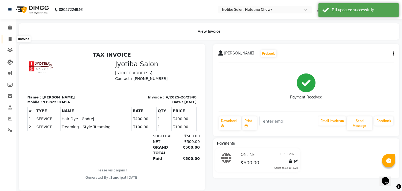
click at [9, 41] on span at bounding box center [9, 39] width 9 height 6
select select "service"
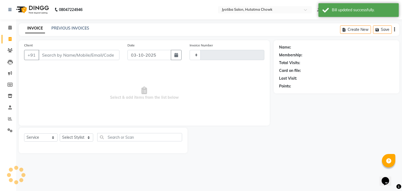
type input "2949"
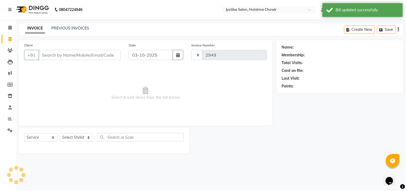
select select "556"
select select "membership"
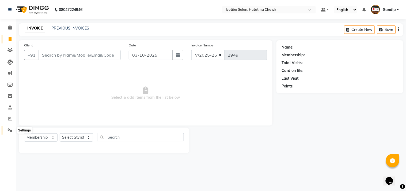
click at [8, 129] on icon at bounding box center [10, 130] width 5 height 4
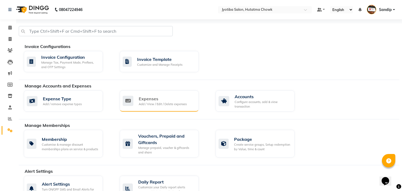
click at [178, 103] on div "Add / View / Edit / Delete expenses" at bounding box center [163, 104] width 48 height 5
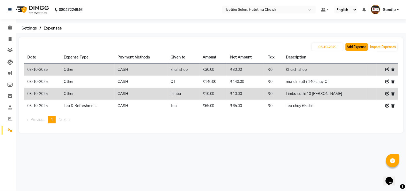
click at [360, 43] on button "Add Expense" at bounding box center [357, 47] width 23 height 8
select select "1"
select select "1663"
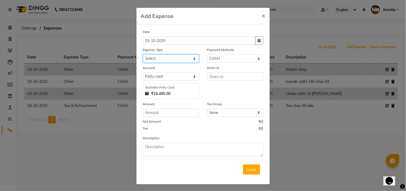
click at [177, 60] on select "Select Advance salary Advance salary ajaj Bank charges Car maintenance Cash tra…" at bounding box center [171, 58] width 56 height 8
select select "2500"
click at [143, 54] on select "Select Advance salary Advance salary ajaj Bank charges Car maintenance Cash tra…" at bounding box center [171, 58] width 56 height 8
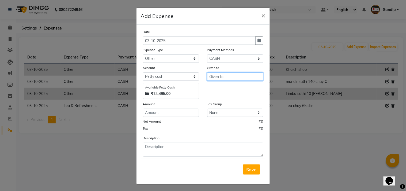
click at [233, 78] on input "text" at bounding box center [235, 76] width 56 height 8
type input "Gala"
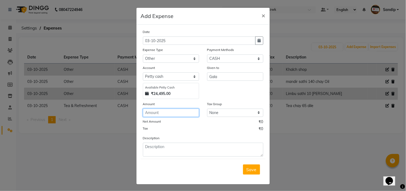
click at [164, 111] on input "number" at bounding box center [171, 113] width 56 height 8
type input "500"
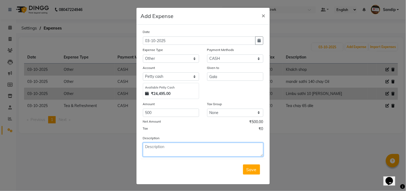
click at [177, 156] on textarea at bounding box center [203, 150] width 121 height 14
type textarea "Gala madhi 500 rup taklay"
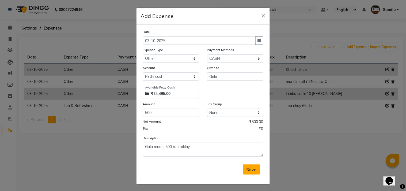
click at [249, 167] on span "Save" at bounding box center [252, 169] width 10 height 5
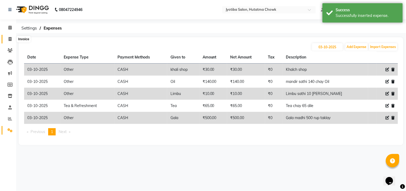
click at [10, 38] on icon at bounding box center [10, 39] width 3 height 4
select select "556"
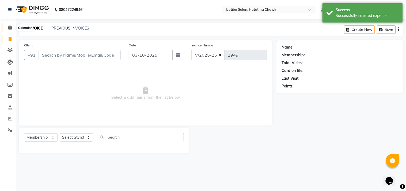
click at [9, 29] on icon at bounding box center [9, 27] width 3 height 4
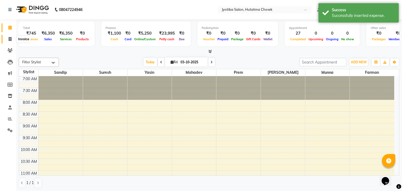
click at [9, 41] on span at bounding box center [9, 39] width 9 height 6
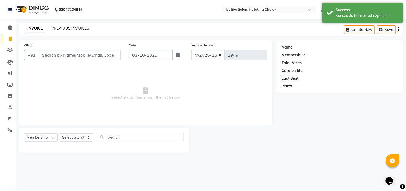
click at [71, 27] on link "PREVIOUS INVOICES" at bounding box center [70, 28] width 38 height 5
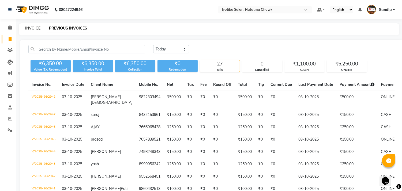
click at [32, 27] on link "INVOICE" at bounding box center [32, 28] width 15 height 5
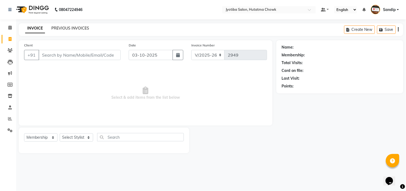
click at [67, 28] on link "PREVIOUS INVOICES" at bounding box center [70, 28] width 38 height 5
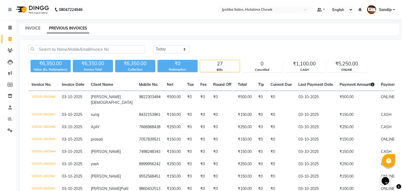
click at [32, 27] on link "INVOICE" at bounding box center [32, 28] width 15 height 5
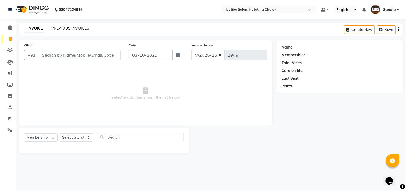
click at [64, 28] on link "PREVIOUS INVOICES" at bounding box center [70, 28] width 38 height 5
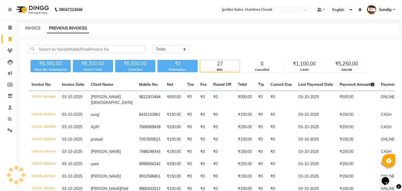
click at [32, 27] on link "INVOICE" at bounding box center [32, 28] width 15 height 5
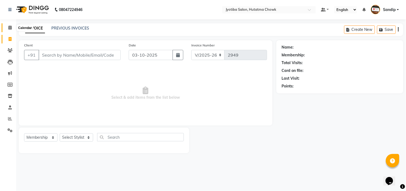
click at [9, 28] on icon at bounding box center [9, 27] width 3 height 4
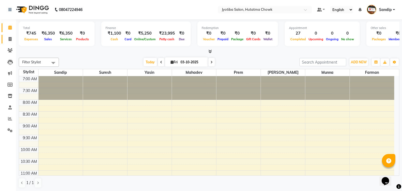
click at [9, 40] on icon at bounding box center [10, 39] width 3 height 4
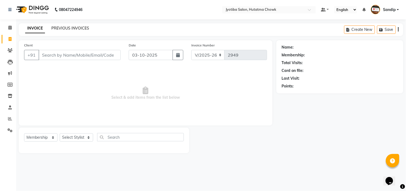
click at [70, 27] on link "PREVIOUS INVOICES" at bounding box center [70, 28] width 38 height 5
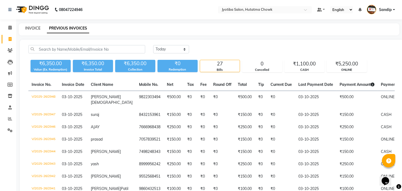
click at [32, 27] on link "INVOICE" at bounding box center [32, 28] width 15 height 5
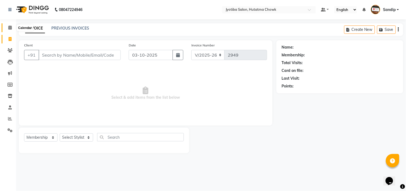
click at [9, 29] on icon at bounding box center [9, 27] width 3 height 4
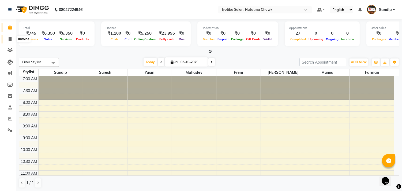
click at [9, 41] on span at bounding box center [9, 39] width 9 height 6
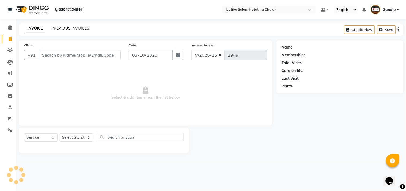
click at [70, 27] on link "PREVIOUS INVOICES" at bounding box center [70, 28] width 38 height 5
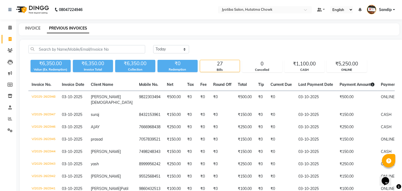
click at [33, 27] on link "INVOICE" at bounding box center [32, 28] width 15 height 5
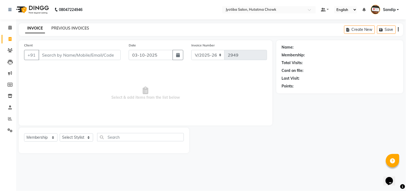
click at [70, 26] on link "PREVIOUS INVOICES" at bounding box center [70, 28] width 38 height 5
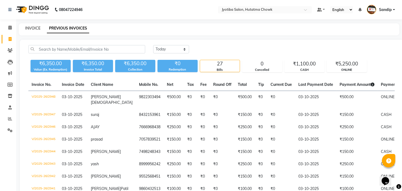
click at [33, 27] on link "INVOICE" at bounding box center [32, 28] width 15 height 5
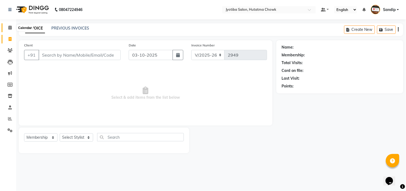
click at [9, 29] on icon at bounding box center [9, 27] width 3 height 4
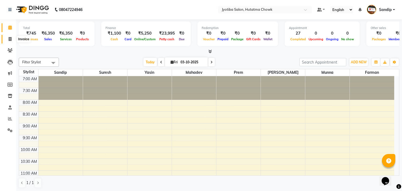
click at [8, 41] on span at bounding box center [9, 39] width 9 height 6
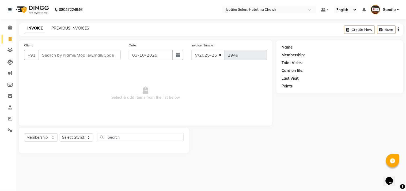
click at [70, 26] on link "PREVIOUS INVOICES" at bounding box center [70, 28] width 38 height 5
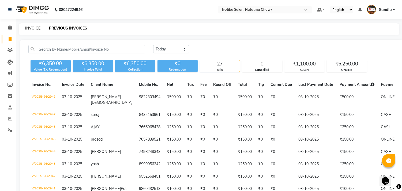
click at [32, 27] on link "INVOICE" at bounding box center [32, 28] width 15 height 5
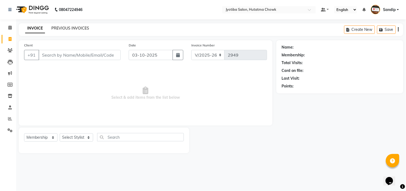
click at [70, 27] on link "PREVIOUS INVOICES" at bounding box center [70, 28] width 38 height 5
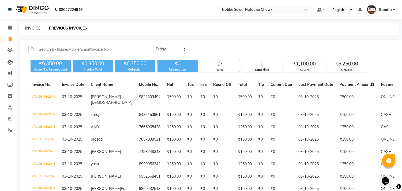
click at [33, 27] on link "INVOICE" at bounding box center [32, 28] width 15 height 5
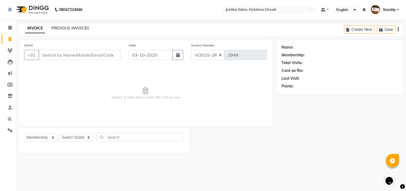
click at [69, 26] on link "PREVIOUS INVOICES" at bounding box center [70, 28] width 38 height 5
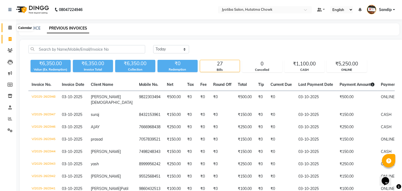
click at [13, 26] on span at bounding box center [9, 28] width 9 height 6
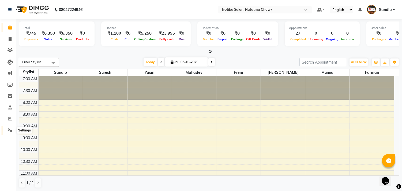
click at [9, 130] on icon at bounding box center [10, 130] width 5 height 4
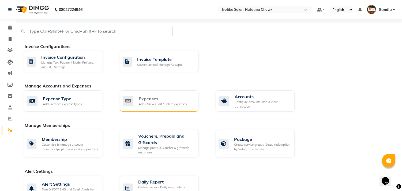
click at [166, 98] on div "Expenses" at bounding box center [163, 98] width 48 height 6
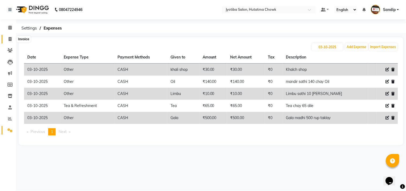
click at [11, 39] on icon at bounding box center [10, 39] width 3 height 4
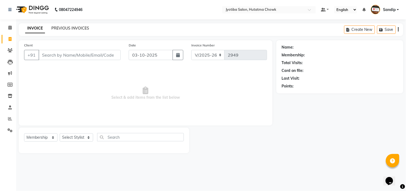
click at [70, 28] on link "PREVIOUS INVOICES" at bounding box center [70, 28] width 38 height 5
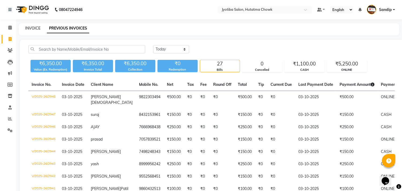
click at [33, 27] on link "INVOICE" at bounding box center [32, 28] width 15 height 5
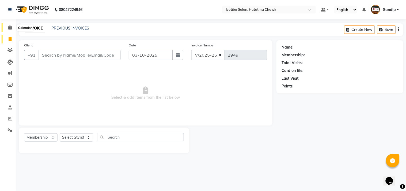
click at [9, 29] on icon at bounding box center [9, 27] width 3 height 4
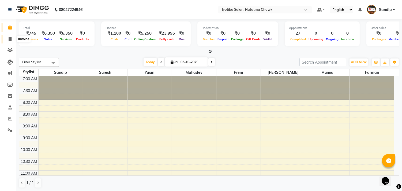
click at [9, 41] on span at bounding box center [9, 39] width 9 height 6
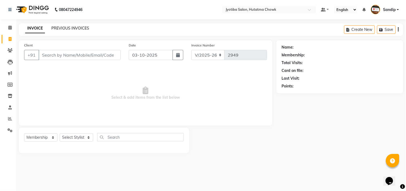
click at [70, 28] on link "PREVIOUS INVOICES" at bounding box center [70, 28] width 38 height 5
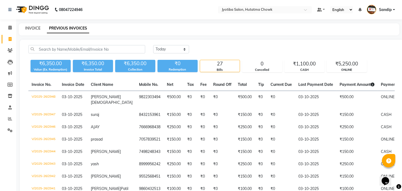
click at [33, 28] on link "INVOICE" at bounding box center [32, 28] width 15 height 5
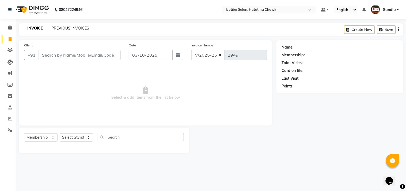
click at [70, 27] on link "PREVIOUS INVOICES" at bounding box center [70, 28] width 38 height 5
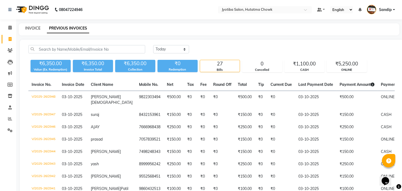
click at [32, 27] on link "INVOICE" at bounding box center [32, 28] width 15 height 5
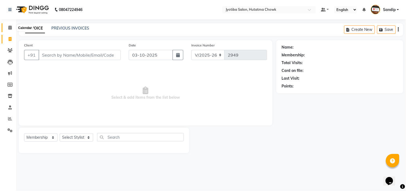
click at [8, 29] on icon at bounding box center [9, 27] width 3 height 4
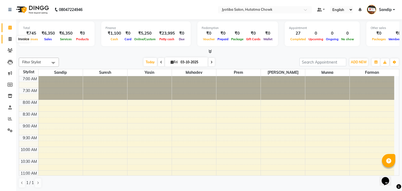
click at [9, 41] on icon at bounding box center [10, 39] width 3 height 4
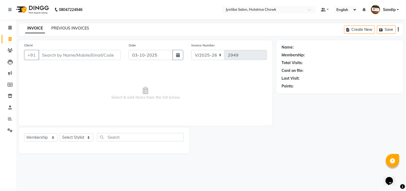
click at [70, 27] on link "PREVIOUS INVOICES" at bounding box center [70, 28] width 38 height 5
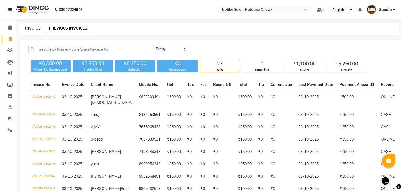
click at [32, 27] on link "INVOICE" at bounding box center [32, 28] width 15 height 5
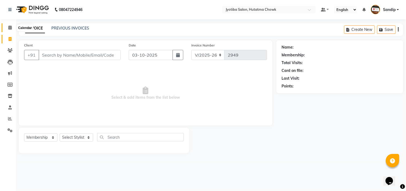
click at [8, 29] on icon at bounding box center [9, 27] width 3 height 4
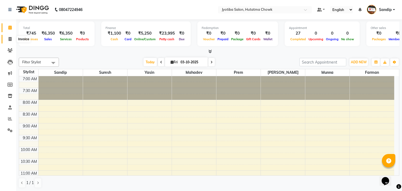
click at [10, 39] on icon at bounding box center [10, 39] width 3 height 4
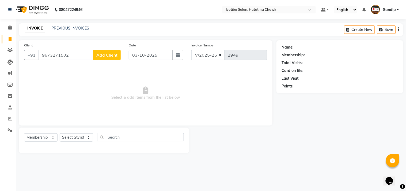
click at [106, 52] on button "Add Client" at bounding box center [107, 55] width 28 height 10
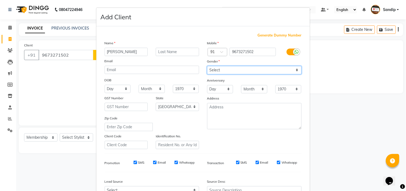
click at [227, 71] on select "Select [DEMOGRAPHIC_DATA] [DEMOGRAPHIC_DATA] Other Prefer Not To Say" at bounding box center [254, 70] width 95 height 8
click at [207, 66] on select "Select [DEMOGRAPHIC_DATA] [DEMOGRAPHIC_DATA] Other Prefer Not To Say" at bounding box center [254, 70] width 95 height 8
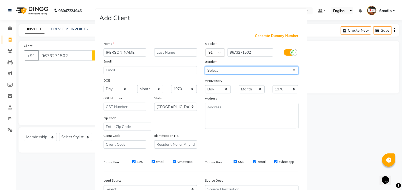
scroll to position [57, 0]
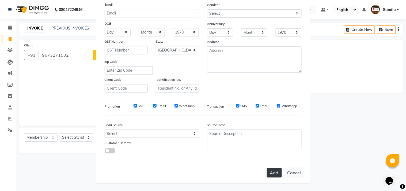
click at [271, 175] on button "Add" at bounding box center [274, 173] width 15 height 10
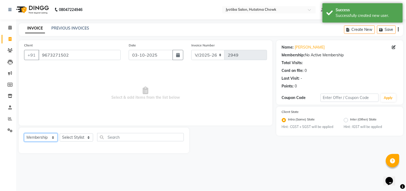
click at [35, 140] on select "Select Service Product Membership Package Voucher Prepaid Gift Card" at bounding box center [40, 137] width 33 height 8
click at [24, 133] on select "Select Service Product Membership Package Voucher Prepaid Gift Card" at bounding box center [40, 137] width 33 height 8
click at [70, 134] on select "Select Stylist [PERSON_NAME] [PERSON_NAME] [PERSON_NAME] prem Sandip [PERSON_NA…" at bounding box center [76, 137] width 33 height 8
click at [60, 133] on select "Select Stylist [PERSON_NAME] [PERSON_NAME] [PERSON_NAME] prem Sandip [PERSON_NA…" at bounding box center [76, 137] width 33 height 8
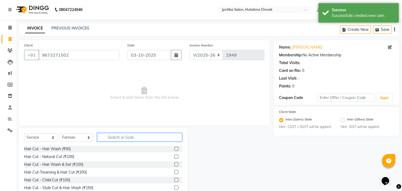
click at [110, 136] on input "text" at bounding box center [139, 137] width 85 height 8
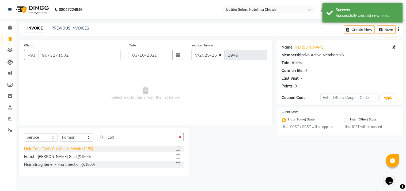
click at [57, 148] on div "Hair Cut - Style Cut & Hair Wash (₹150)" at bounding box center [58, 149] width 69 height 6
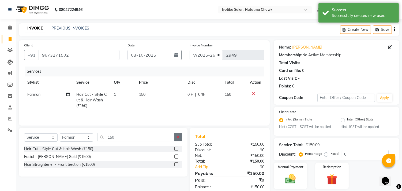
click at [178, 137] on icon "button" at bounding box center [178, 137] width 3 height 4
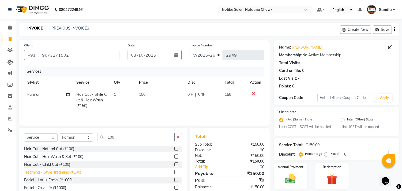
click at [64, 173] on div "Treaming - Style Treaming (₹100)" at bounding box center [52, 172] width 57 height 6
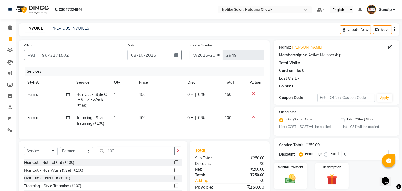
scroll to position [42, 0]
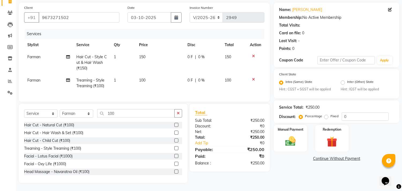
click at [322, 156] on link "Continue Without Payment" at bounding box center [337, 159] width 124 height 6
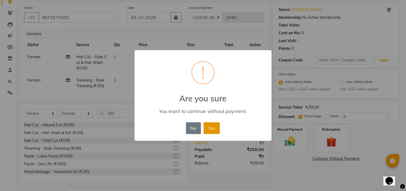
click at [210, 125] on button "Yes" at bounding box center [212, 128] width 16 height 12
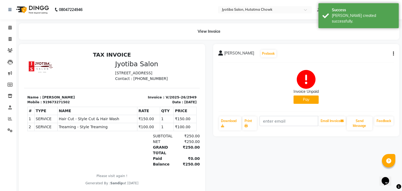
click at [303, 99] on button "Pay" at bounding box center [306, 99] width 25 height 8
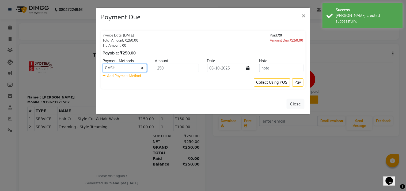
click at [108, 68] on select "CASH ONLINE CARD" at bounding box center [125, 68] width 44 height 8
click at [103, 64] on select "CASH ONLINE CARD" at bounding box center [125, 68] width 44 height 8
click at [297, 81] on button "Pay" at bounding box center [298, 82] width 11 height 8
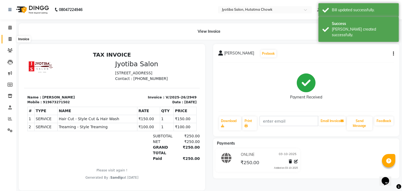
click at [9, 39] on icon at bounding box center [10, 39] width 3 height 4
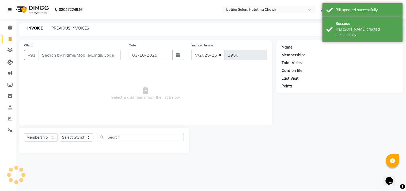
click at [68, 28] on link "PREVIOUS INVOICES" at bounding box center [70, 28] width 38 height 5
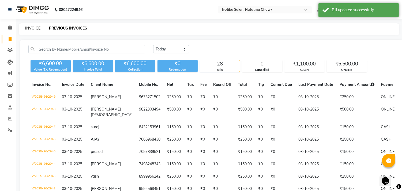
click at [31, 27] on link "INVOICE" at bounding box center [32, 28] width 15 height 5
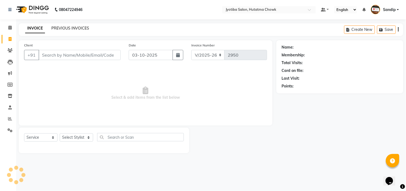
click at [70, 26] on link "PREVIOUS INVOICES" at bounding box center [70, 28] width 38 height 5
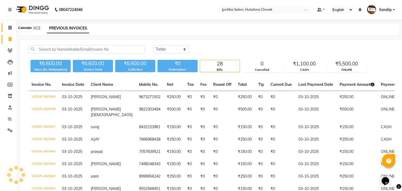
click at [10, 28] on icon at bounding box center [9, 27] width 3 height 4
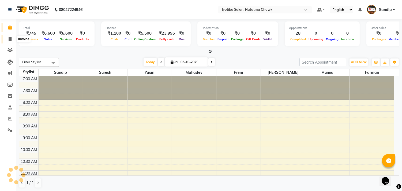
click at [9, 42] on span at bounding box center [9, 39] width 9 height 6
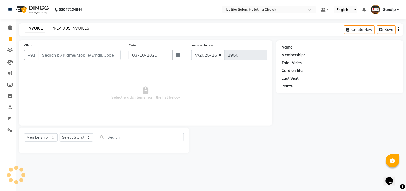
click at [63, 29] on link "PREVIOUS INVOICES" at bounding box center [70, 28] width 38 height 5
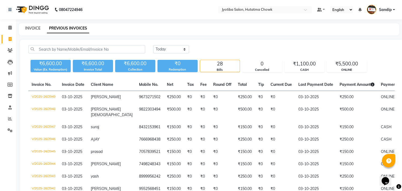
click at [33, 26] on link "INVOICE" at bounding box center [32, 28] width 15 height 5
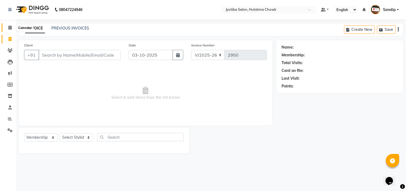
click at [9, 28] on icon at bounding box center [9, 27] width 3 height 4
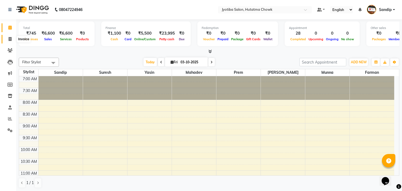
click at [9, 39] on icon at bounding box center [10, 39] width 3 height 4
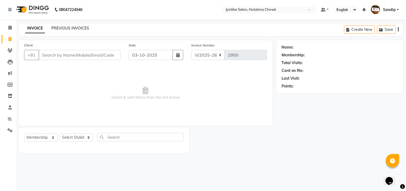
click at [71, 29] on link "PREVIOUS INVOICES" at bounding box center [70, 28] width 38 height 5
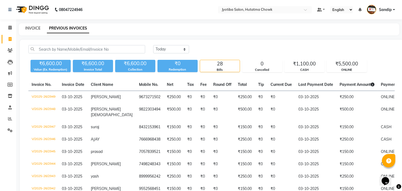
click at [31, 27] on link "INVOICE" at bounding box center [32, 28] width 15 height 5
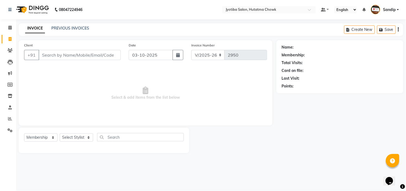
click at [72, 31] on div "PREVIOUS INVOICES" at bounding box center [70, 28] width 38 height 6
click at [70, 27] on link "PREVIOUS INVOICES" at bounding box center [70, 28] width 38 height 5
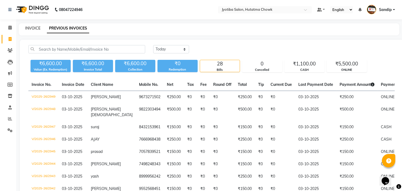
click at [32, 27] on link "INVOICE" at bounding box center [32, 28] width 15 height 5
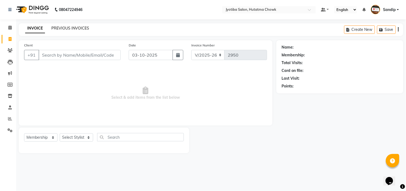
click at [70, 26] on link "PREVIOUS INVOICES" at bounding box center [70, 28] width 38 height 5
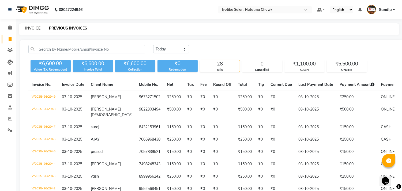
click at [33, 26] on link "INVOICE" at bounding box center [32, 28] width 15 height 5
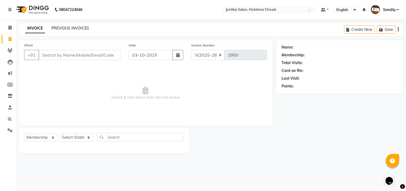
click at [68, 29] on link "PREVIOUS INVOICES" at bounding box center [70, 28] width 38 height 5
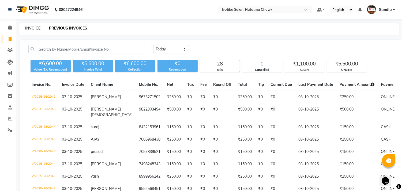
click at [33, 28] on link "INVOICE" at bounding box center [32, 28] width 15 height 5
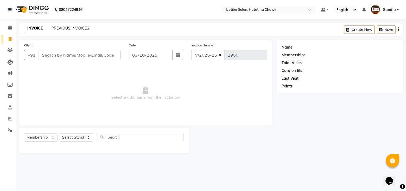
click at [71, 28] on link "PREVIOUS INVOICES" at bounding box center [70, 28] width 38 height 5
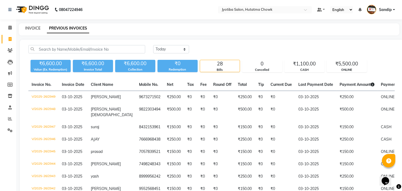
click at [32, 27] on link "INVOICE" at bounding box center [32, 28] width 15 height 5
